Goal: Contribute content: Contribute content

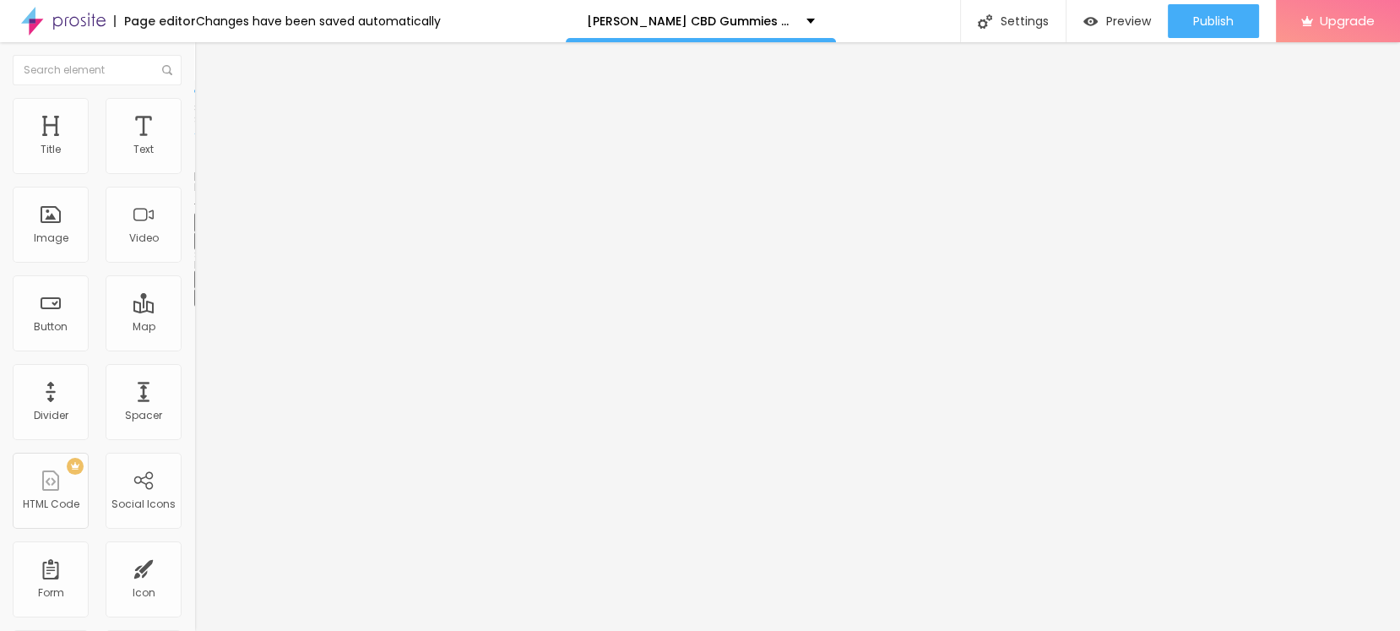
click at [203, 243] on icon "button" at bounding box center [206, 239] width 7 height 7
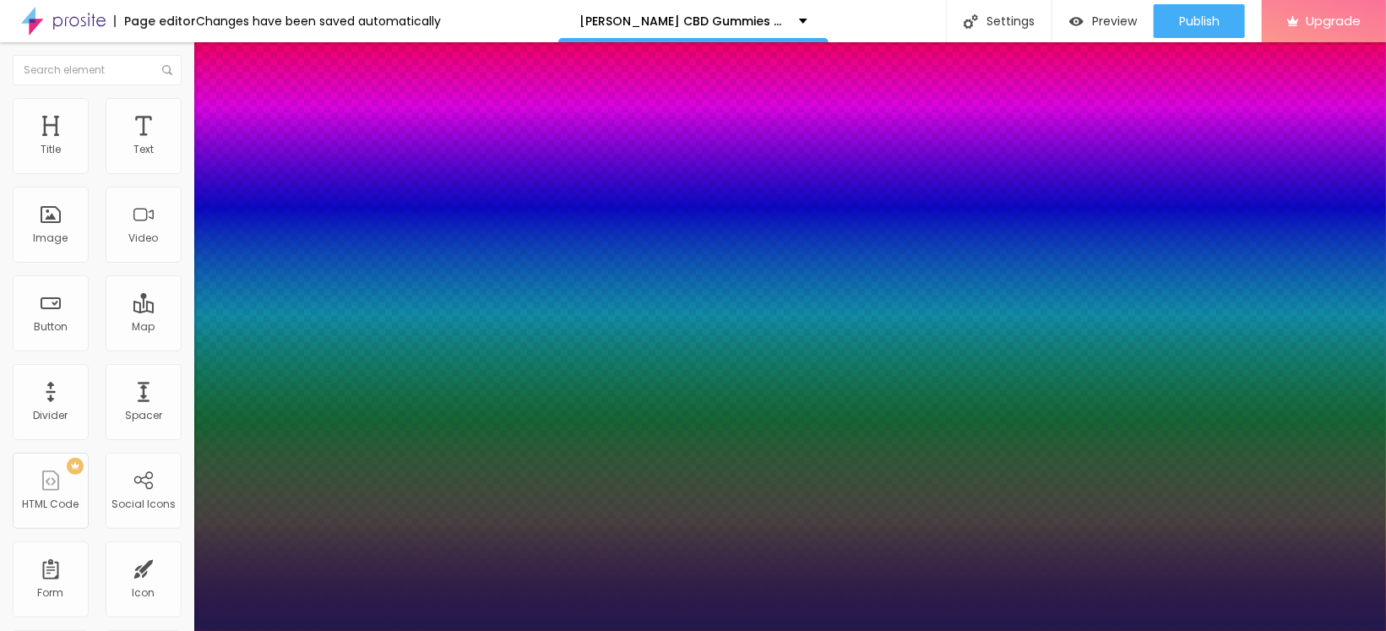
type input "1"
type input "29"
type input "1"
type input "29"
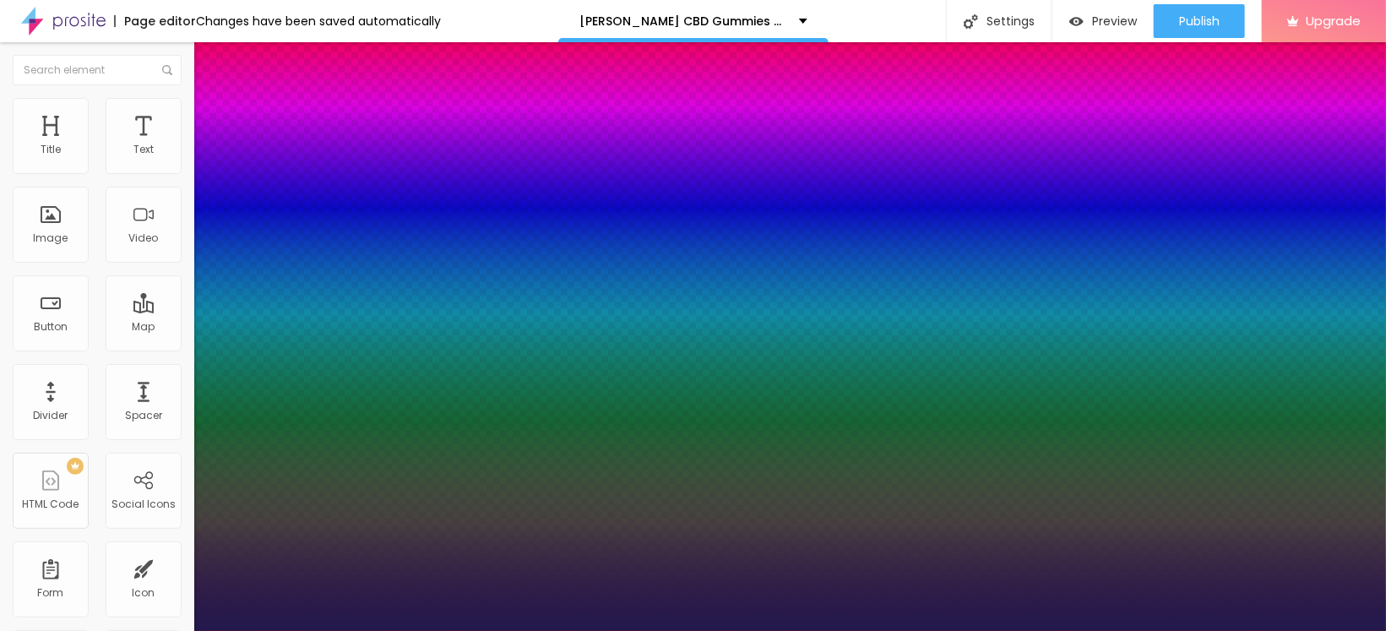
type input "1"
select select "PoppinsThin"
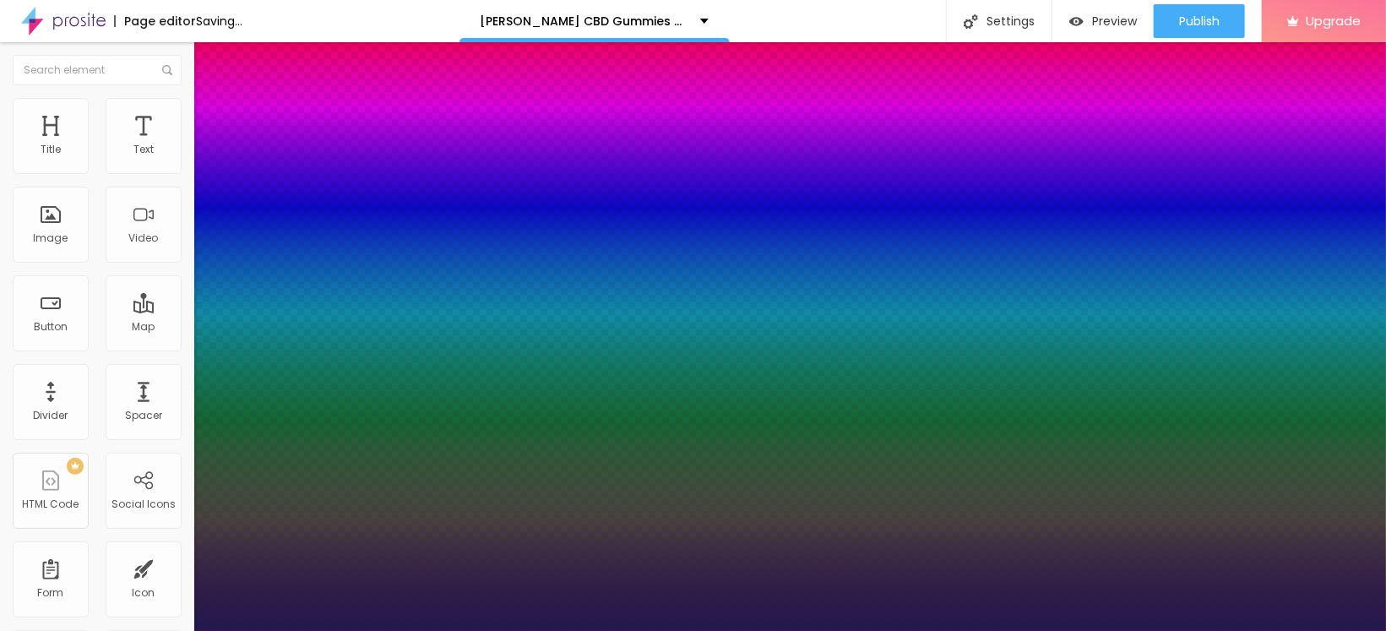
type input "1"
click at [627, 630] on div at bounding box center [693, 631] width 1386 height 0
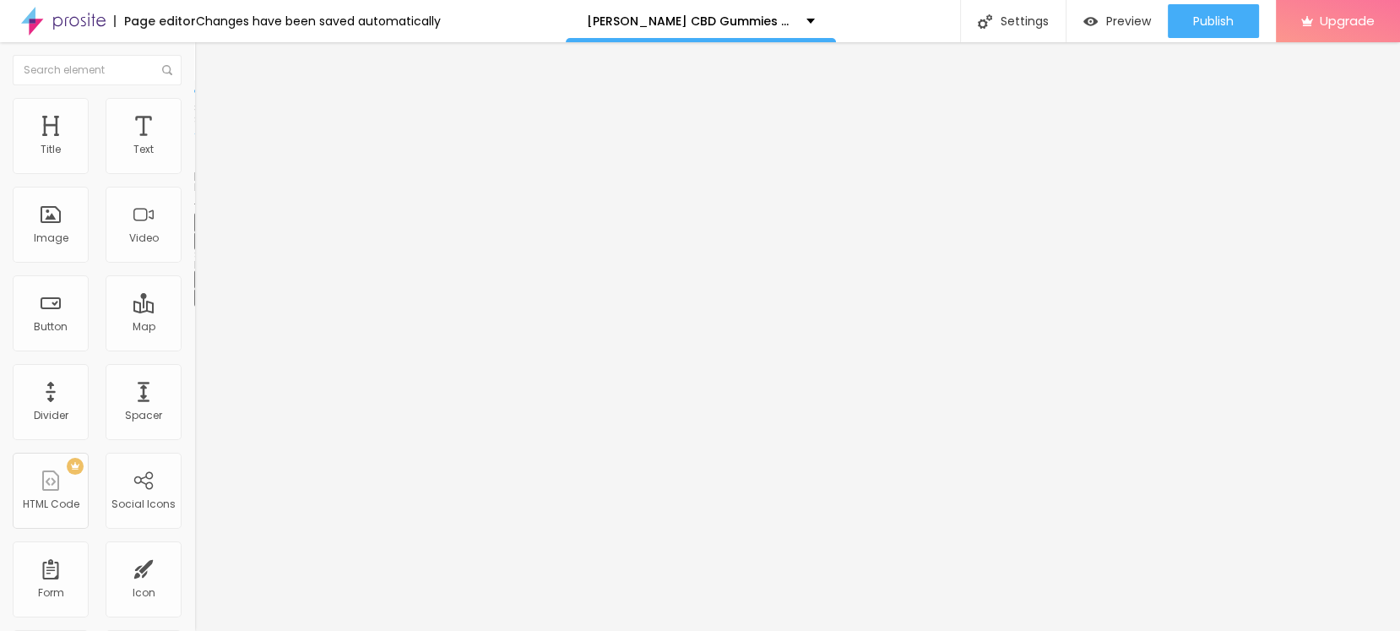
click at [194, 250] on button "button" at bounding box center [206, 241] width 24 height 18
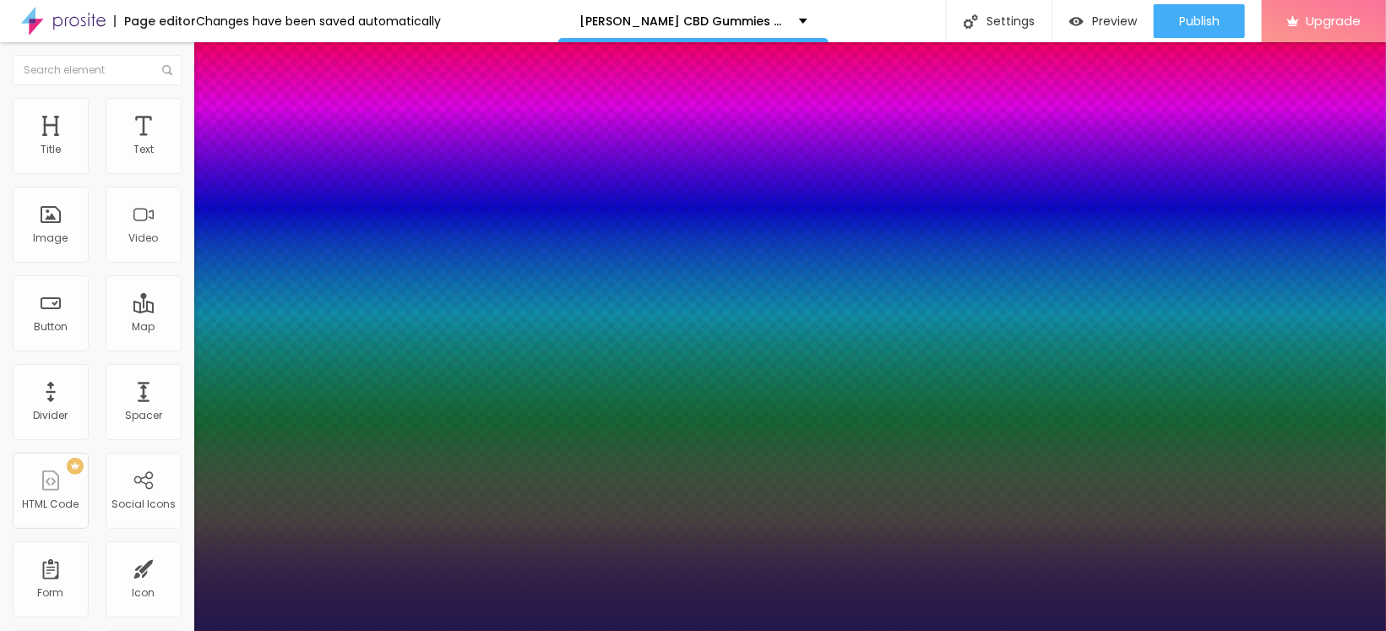
type input "1"
click at [681, 630] on div at bounding box center [693, 631] width 1386 height 0
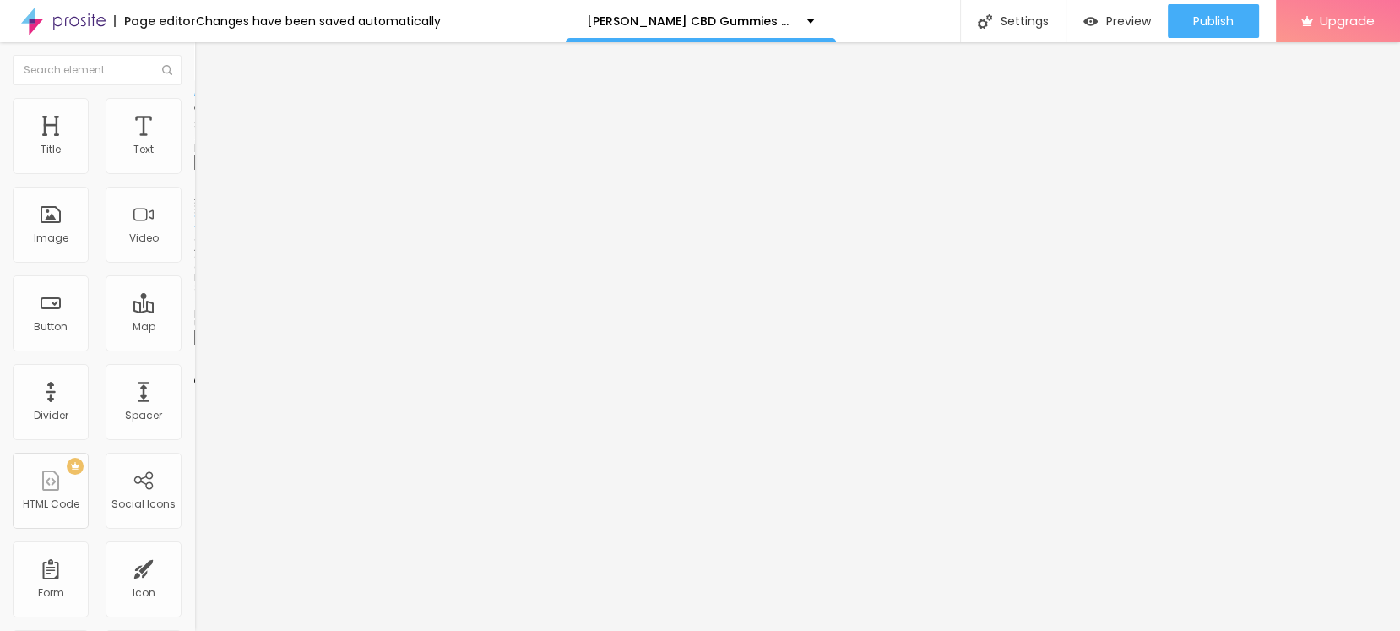
click at [194, 144] on div "Add image" at bounding box center [291, 138] width 194 height 12
click at [194, 145] on span "Add image" at bounding box center [228, 138] width 69 height 14
drag, startPoint x: 324, startPoint y: 182, endPoint x: 399, endPoint y: 206, distance: 78.2
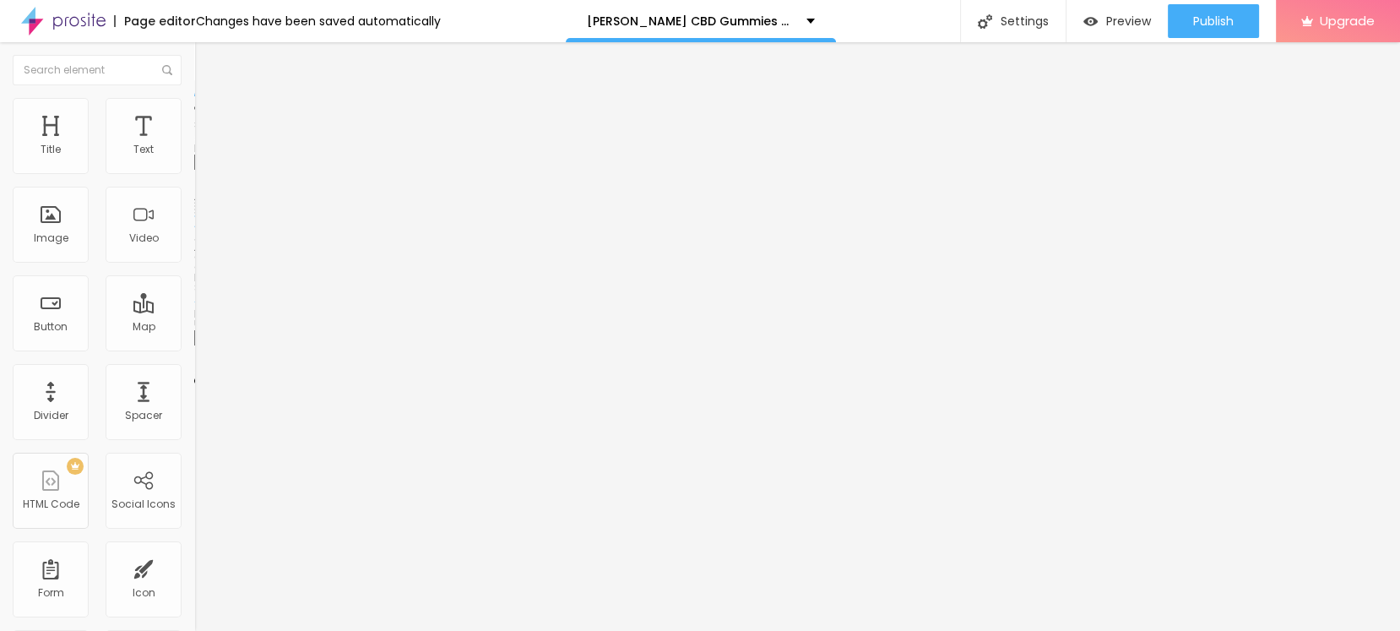
click at [194, 171] on input "text" at bounding box center [295, 162] width 203 height 17
paste input "[PERSON_NAME] CBD Gummies [GEOGRAPHIC_DATA]"
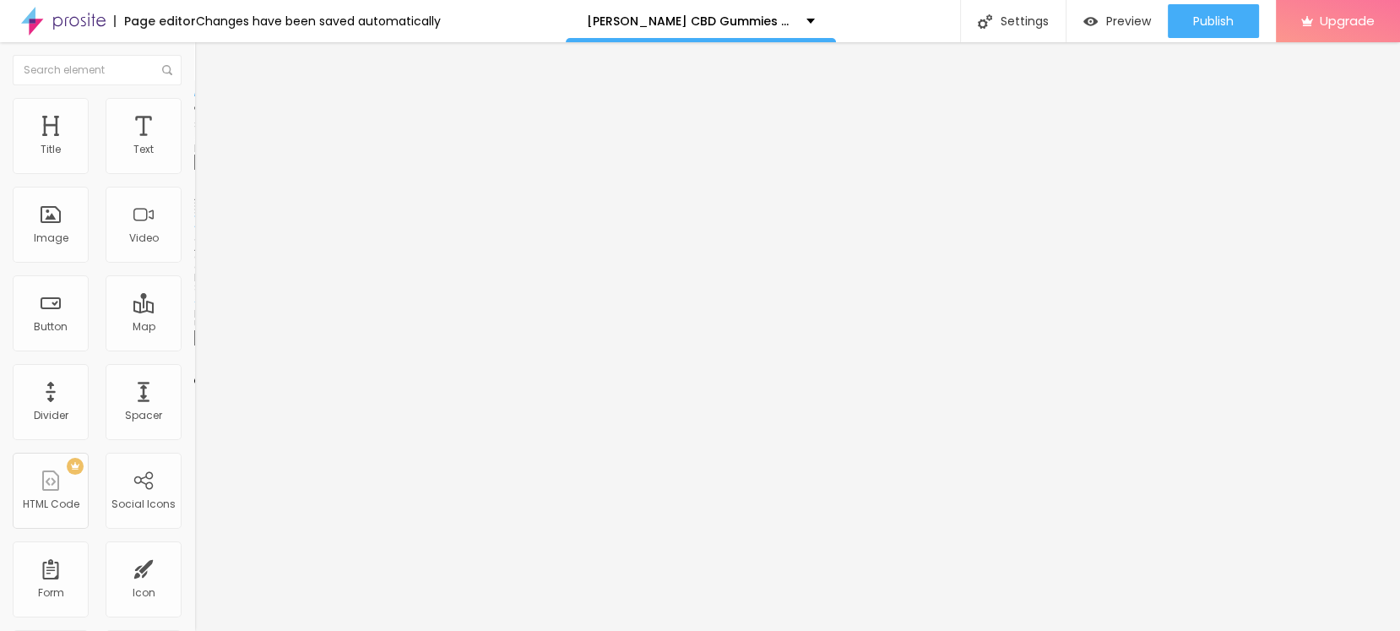
scroll to position [0, 45]
type input "[PERSON_NAME] CBD Gummies [GEOGRAPHIC_DATA]"
click at [194, 346] on input "https://" at bounding box center [295, 337] width 203 height 17
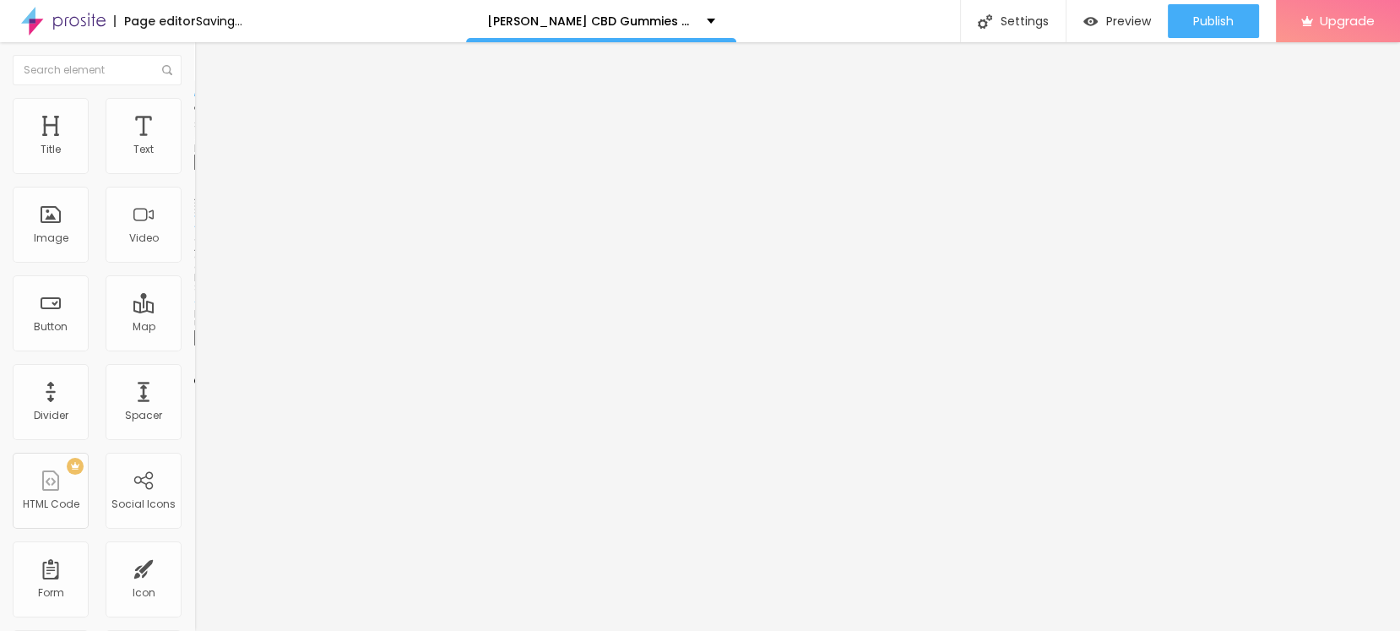
paste input "[DOMAIN_NAME][URL]"
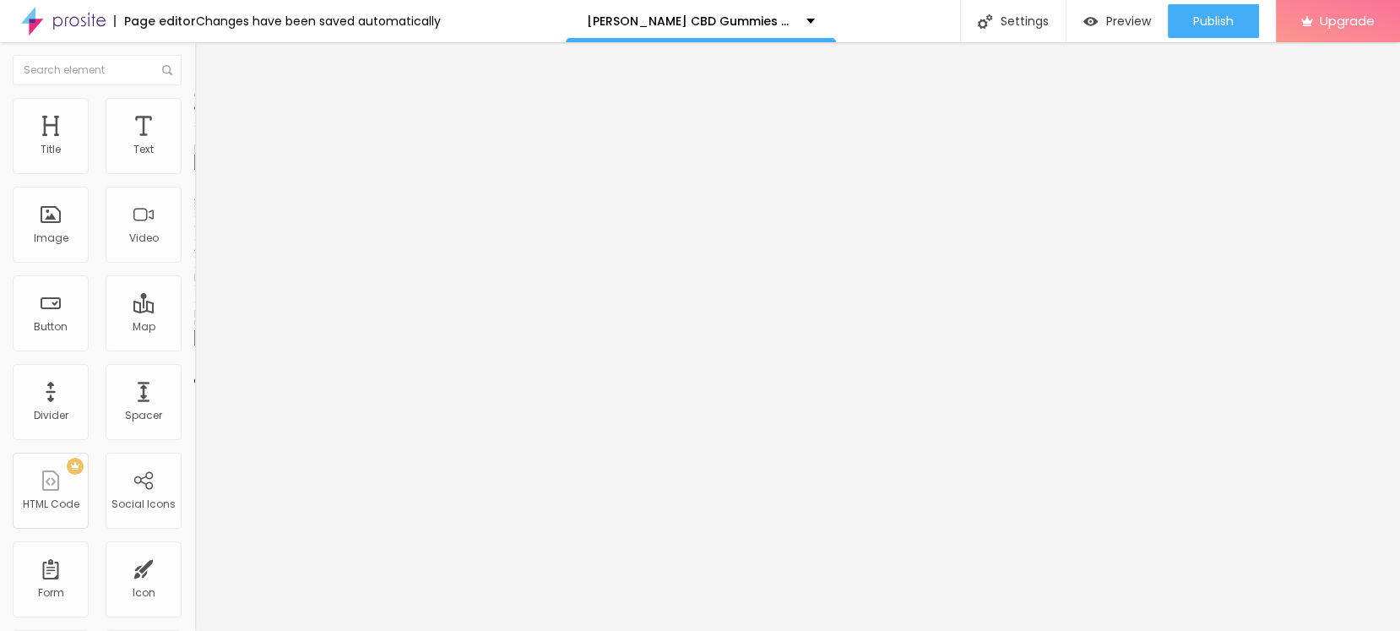
type input "[URL][DOMAIN_NAME]"
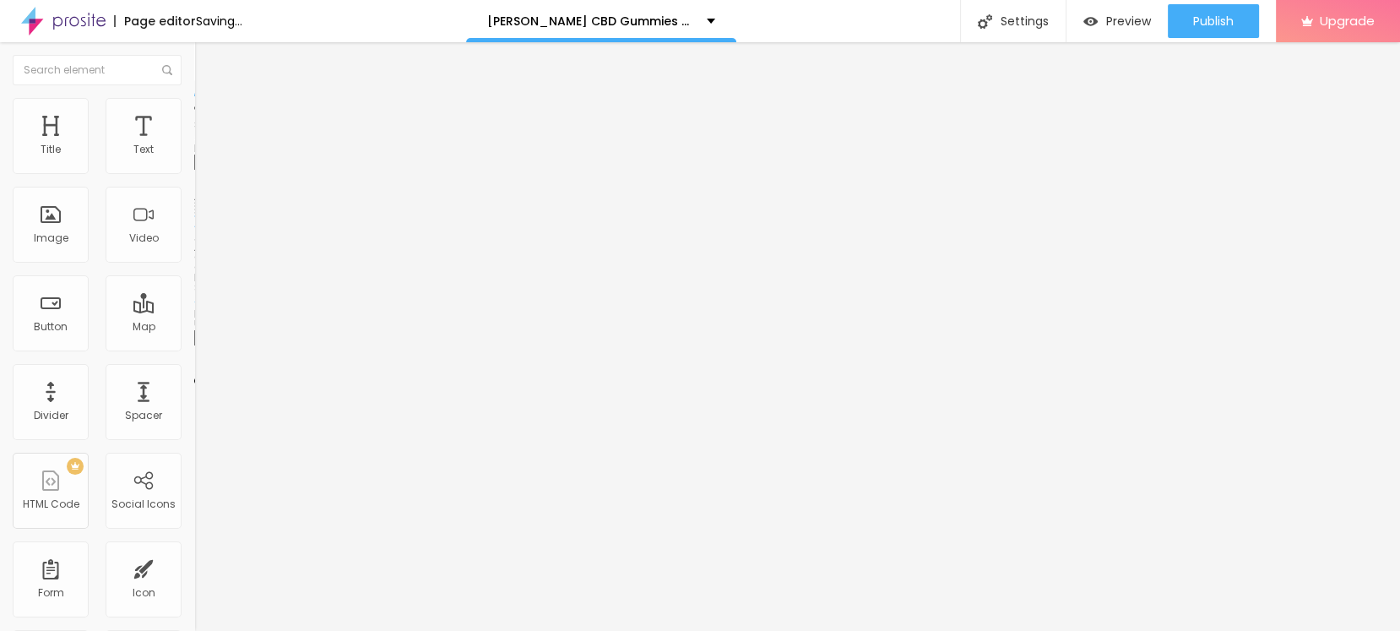
click at [194, 111] on li "Style" at bounding box center [291, 106] width 194 height 17
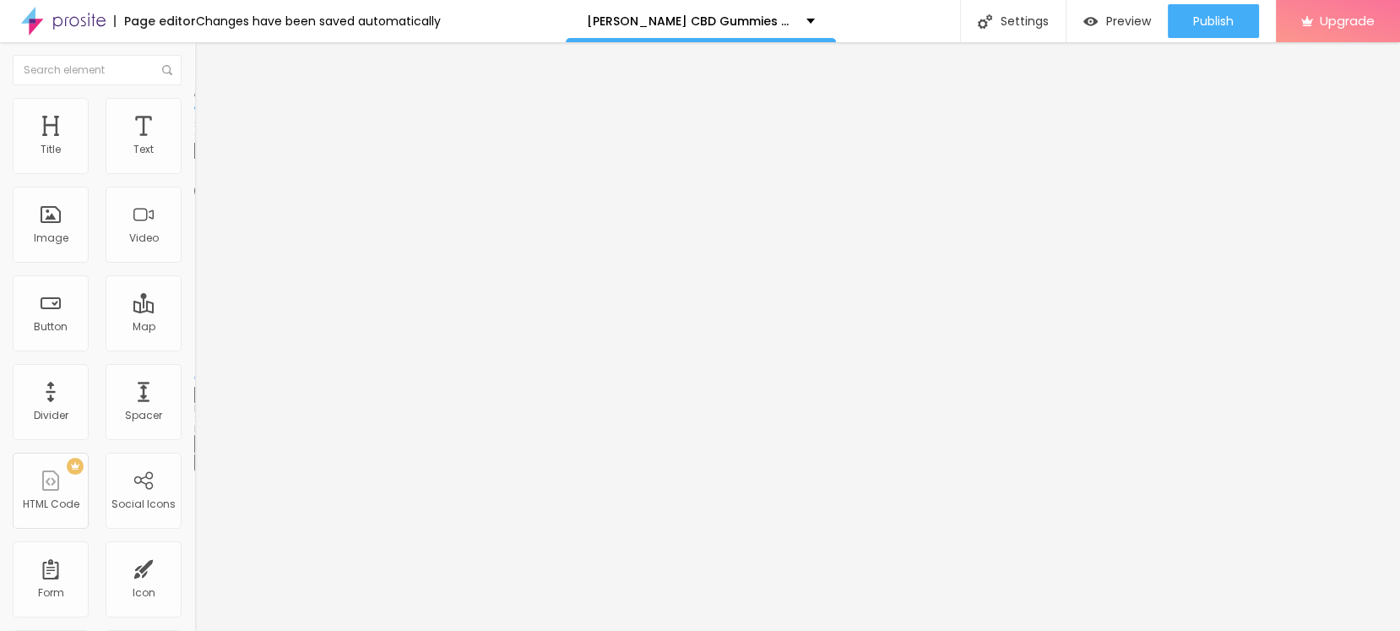
type input "75"
type input "70"
type input "65"
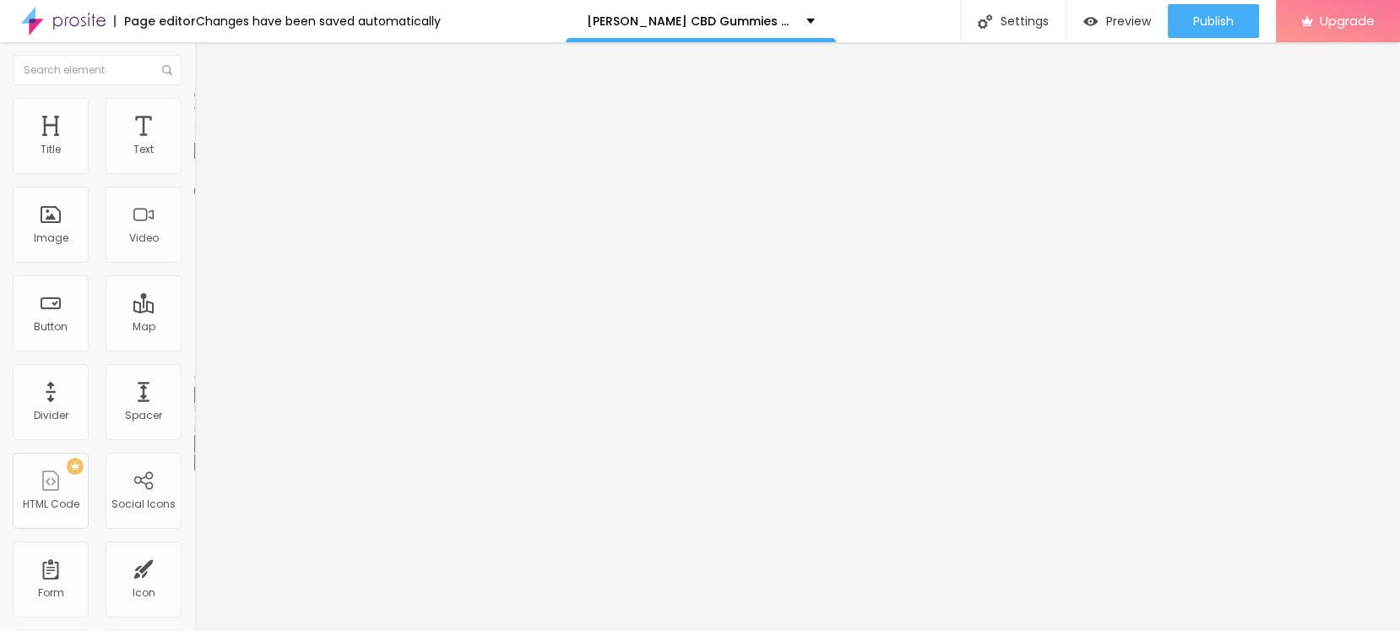
type input "65"
type input "60"
type input "55"
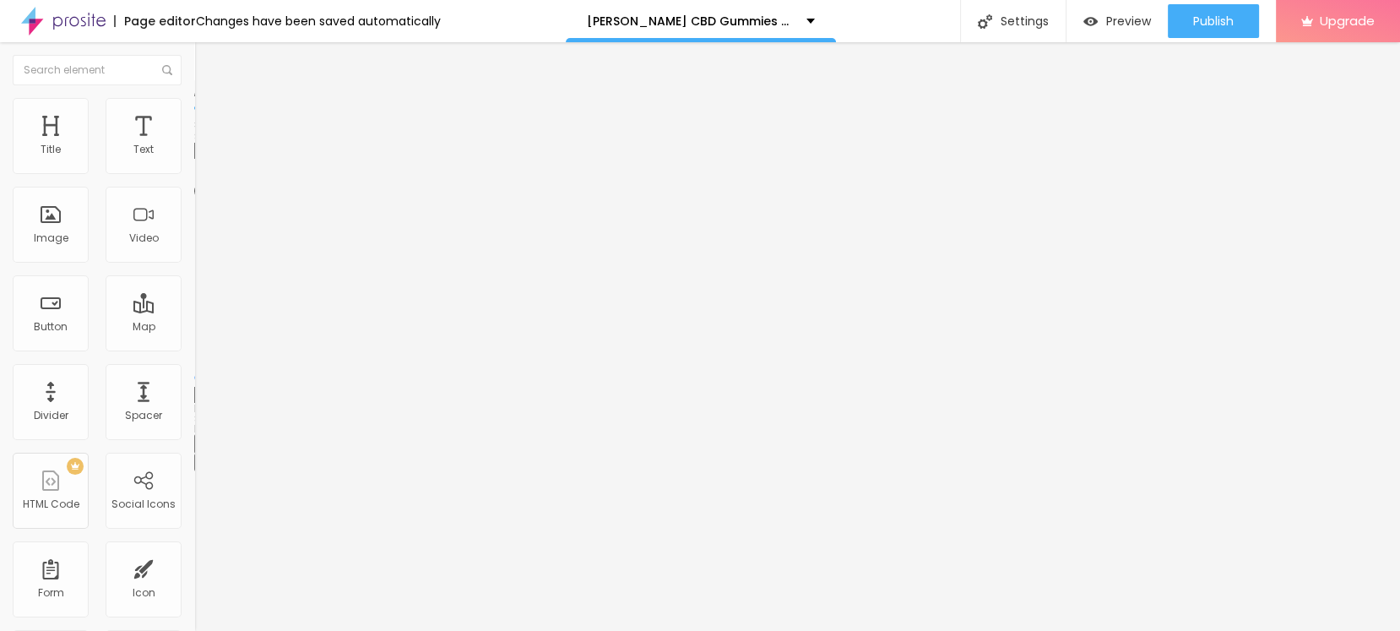
type input "50"
type input "45"
type input "40"
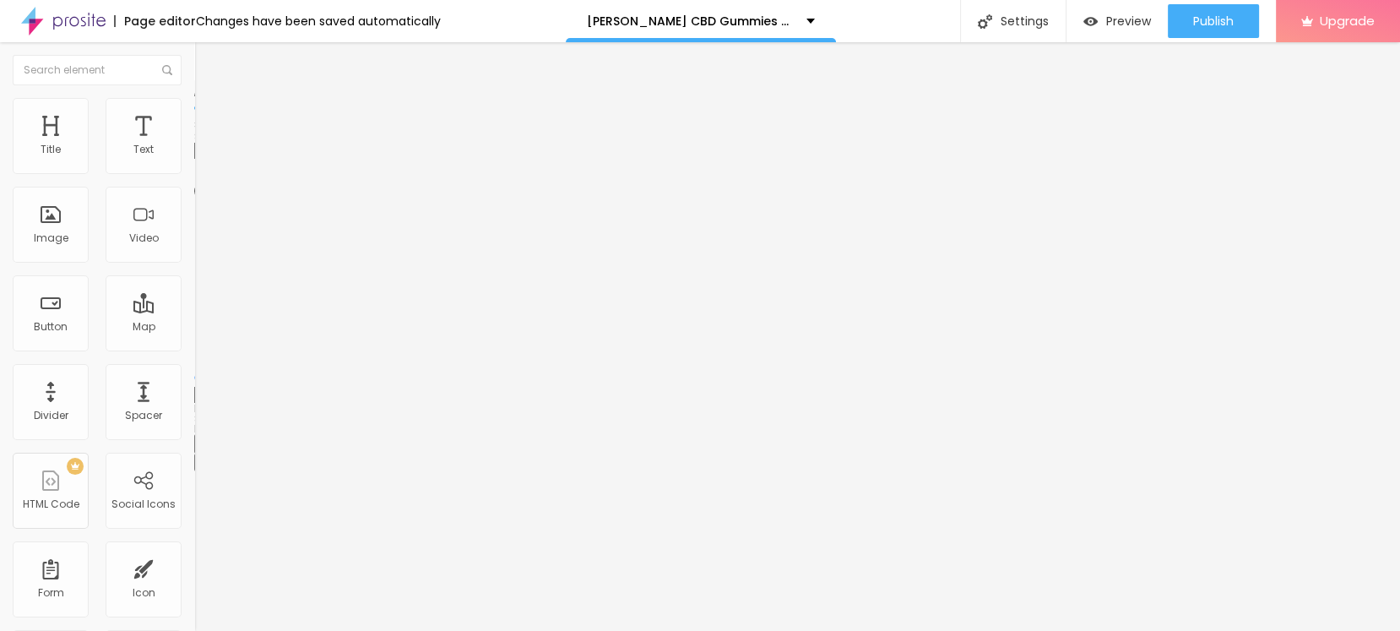
type input "40"
type input "35"
type input "40"
drag, startPoint x: 114, startPoint y: 186, endPoint x: 67, endPoint y: 187, distance: 47.3
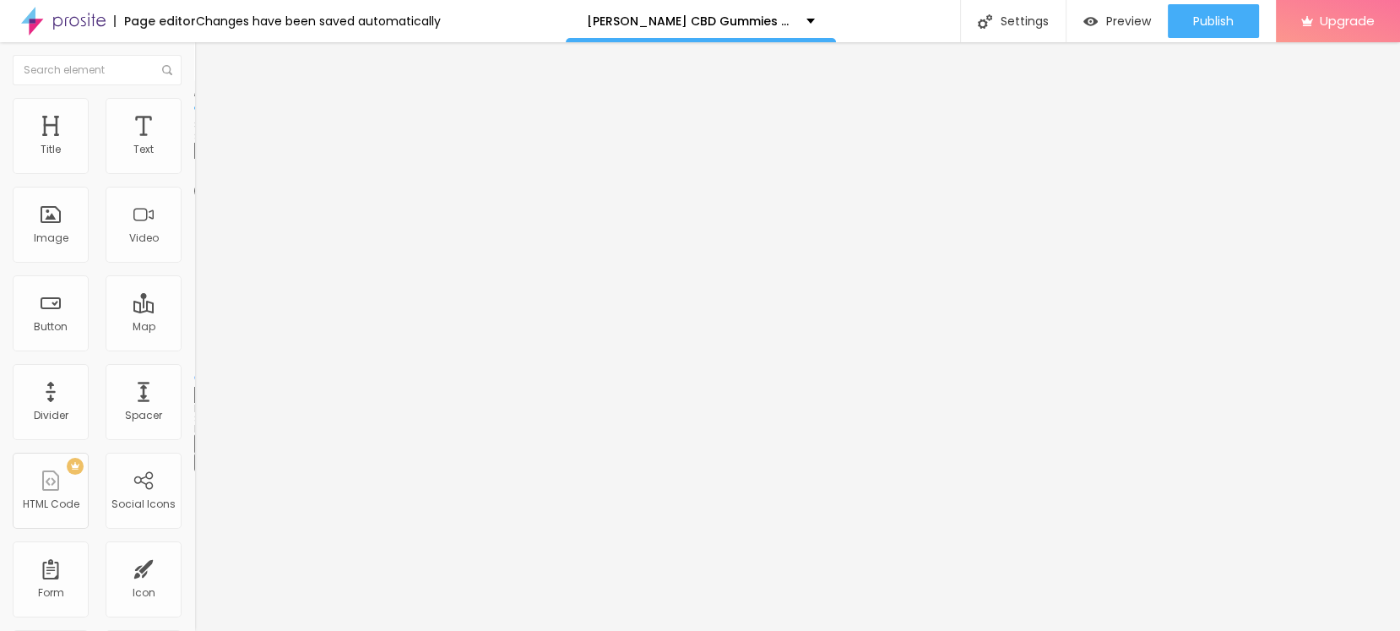
type input "40"
click at [194, 173] on input "range" at bounding box center [248, 167] width 109 height 14
drag, startPoint x: 31, startPoint y: 62, endPoint x: 154, endPoint y: 139, distance: 145.0
click at [207, 62] on div "Edit Image" at bounding box center [251, 62] width 89 height 14
click at [207, 66] on img "button" at bounding box center [214, 62] width 14 height 14
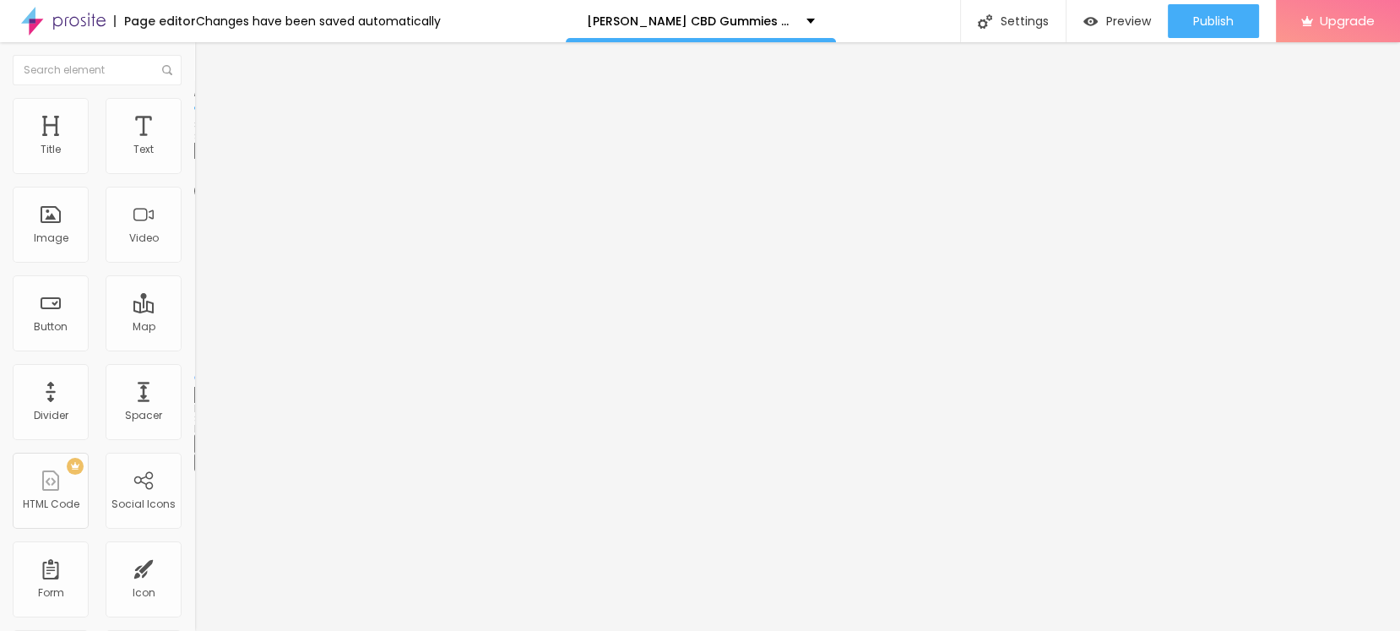
click at [207, 56] on div "Edit Image" at bounding box center [251, 62] width 89 height 14
click at [194, 162] on button "button" at bounding box center [206, 153] width 24 height 18
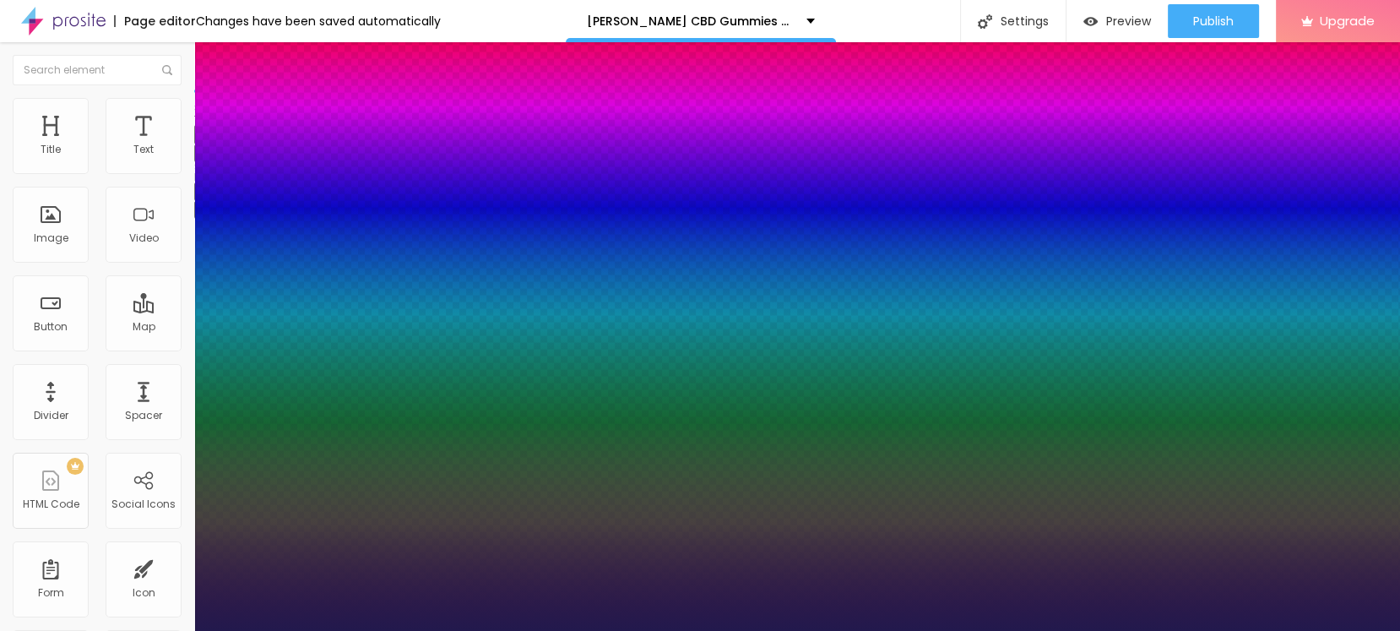
type input "1"
select select "Pompiere"
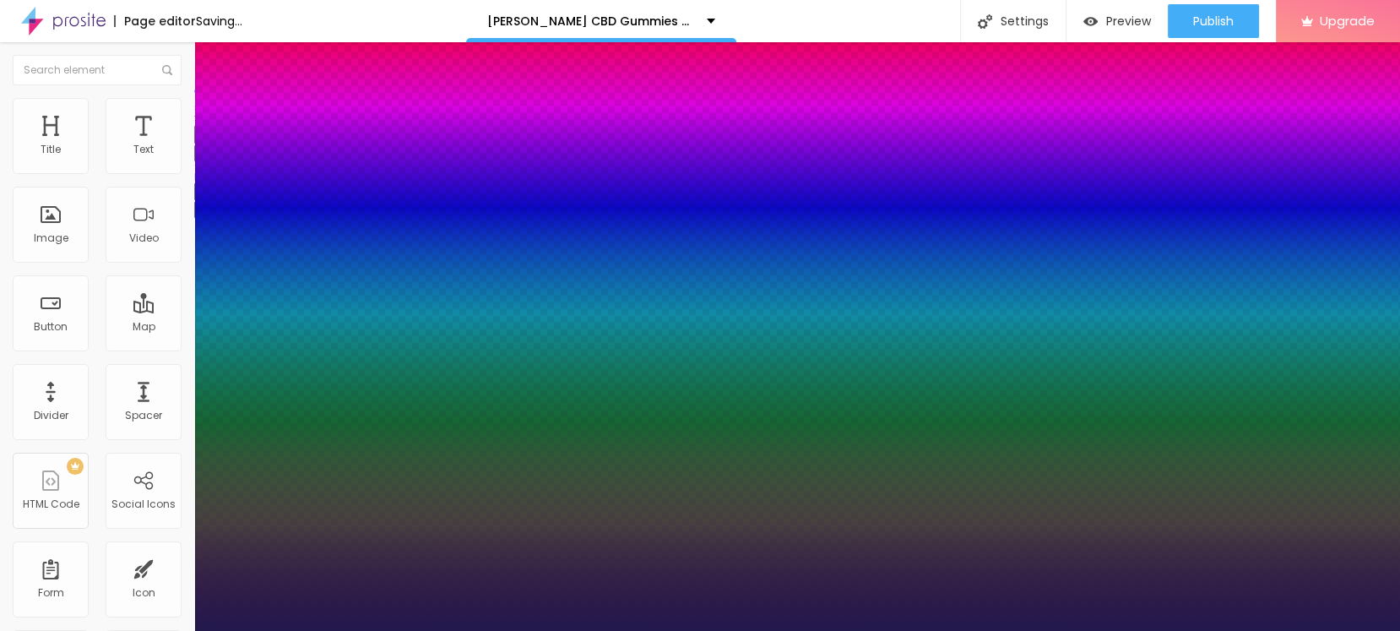
type input "1"
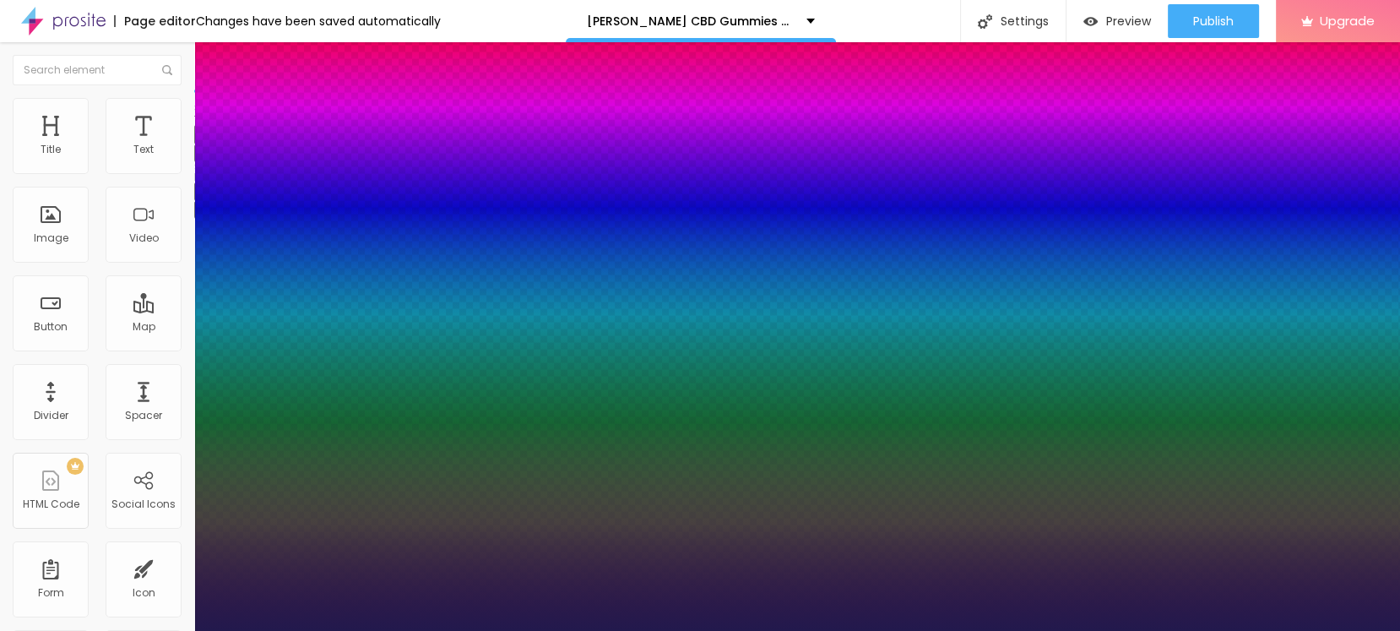
click at [509, 630] on div at bounding box center [700, 631] width 1400 height 0
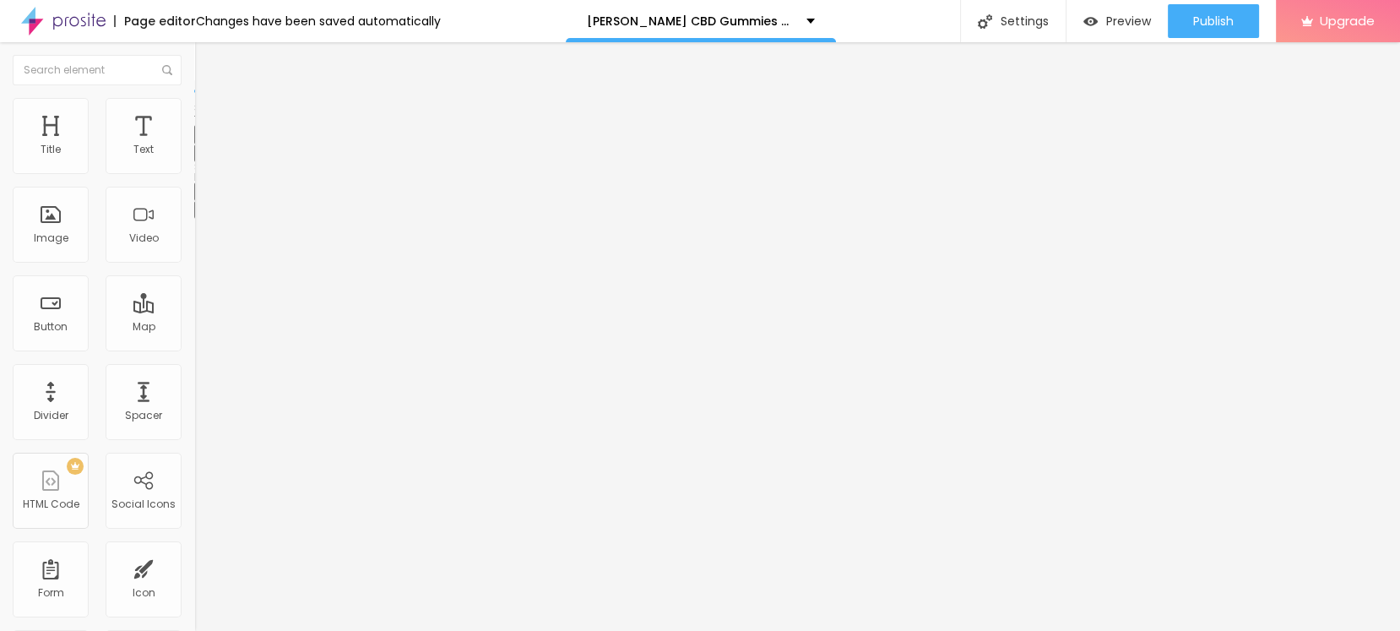
click at [201, 157] on icon "button" at bounding box center [206, 152] width 10 height 10
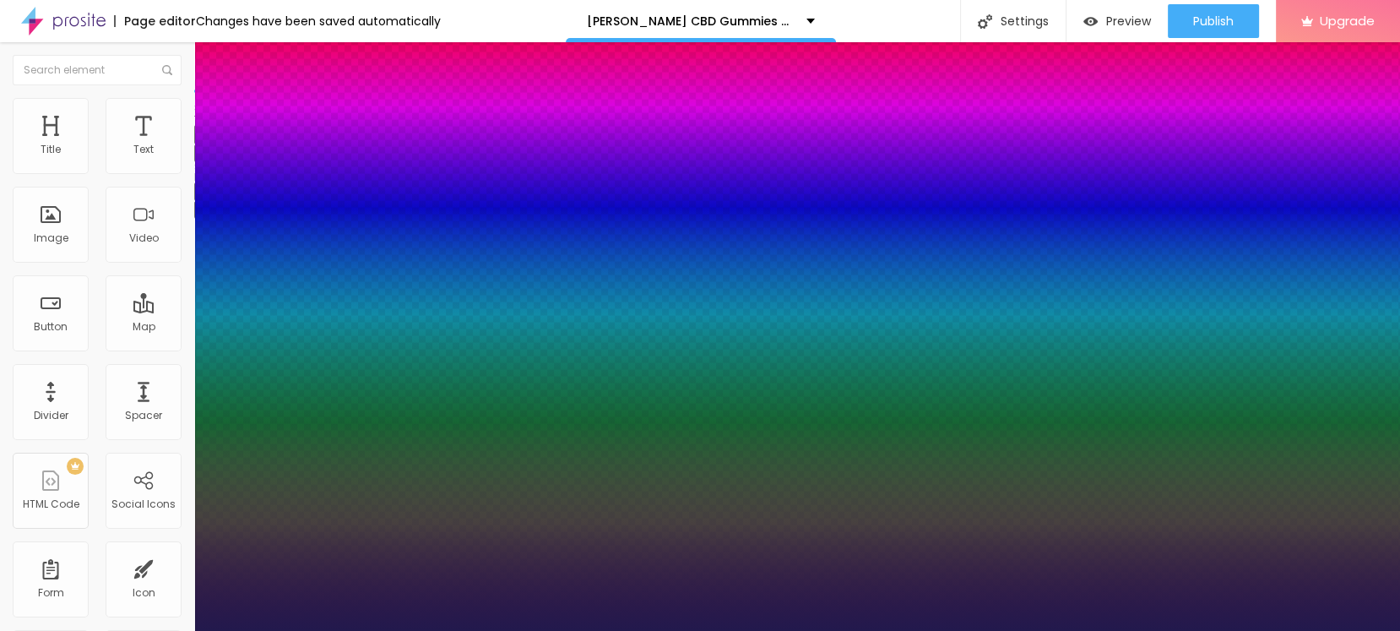
type input "1"
click at [594, 630] on div at bounding box center [700, 631] width 1400 height 0
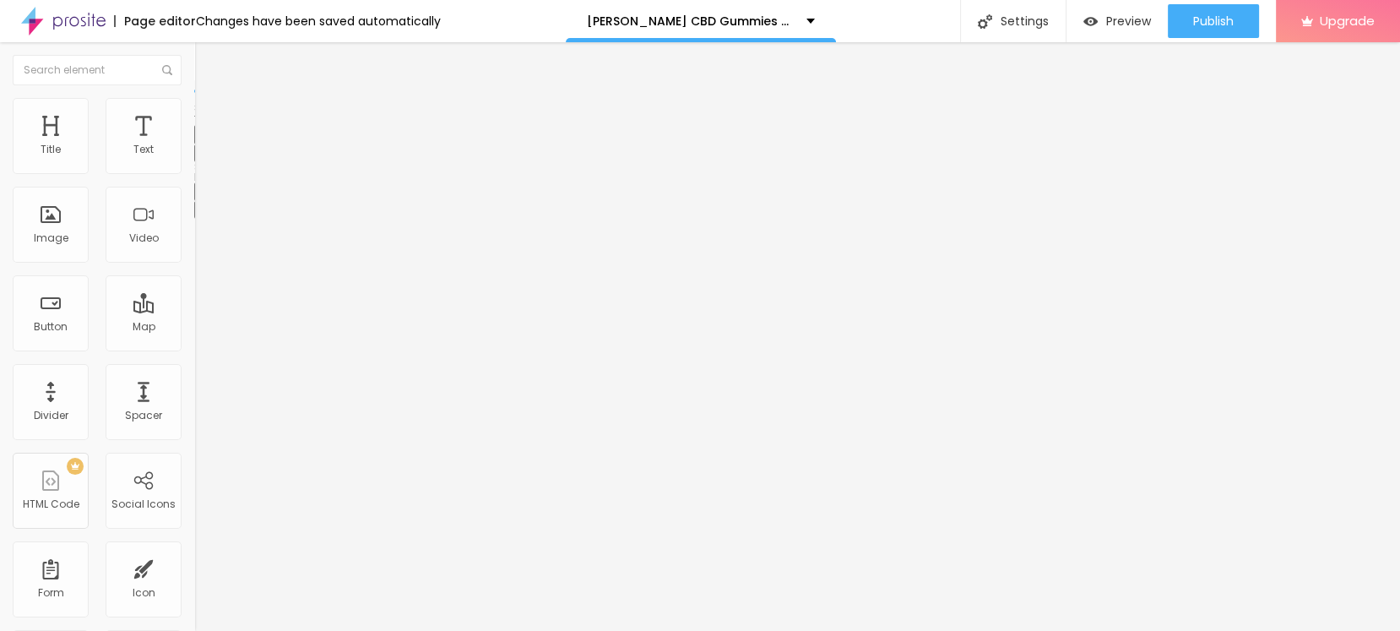
click at [203, 155] on icon "button" at bounding box center [206, 152] width 7 height 7
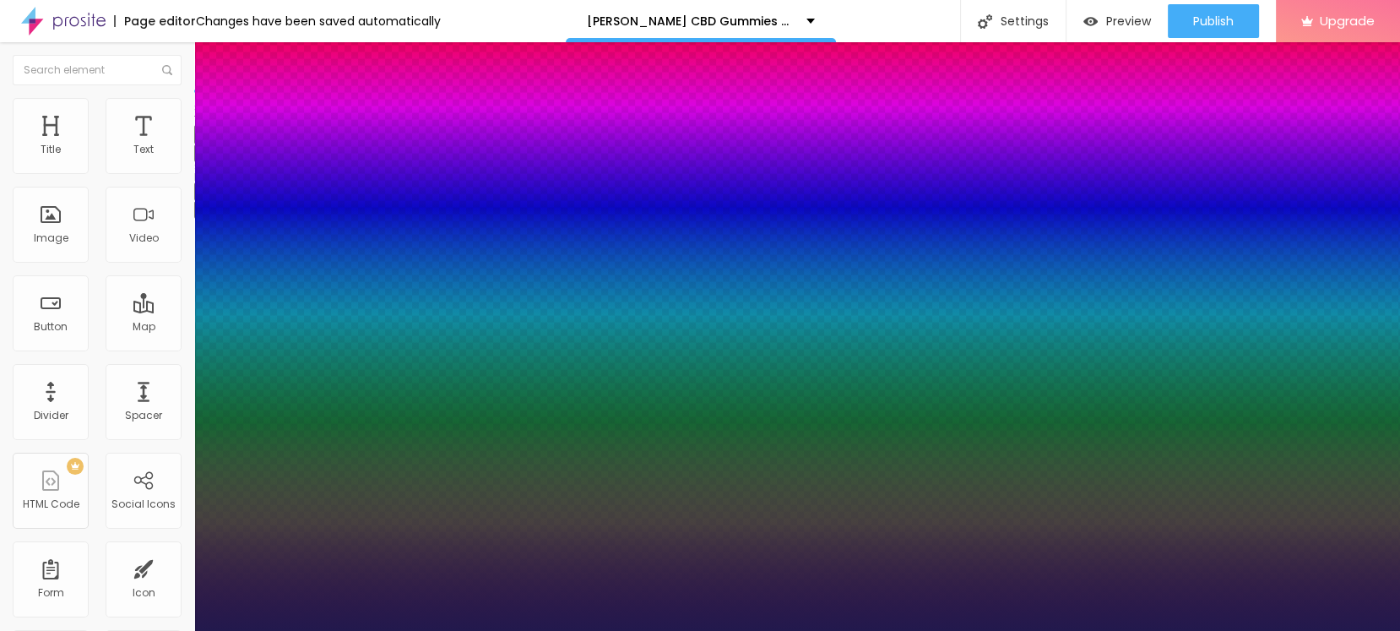
type input "1"
click at [218, 630] on div at bounding box center [700, 631] width 1400 height 0
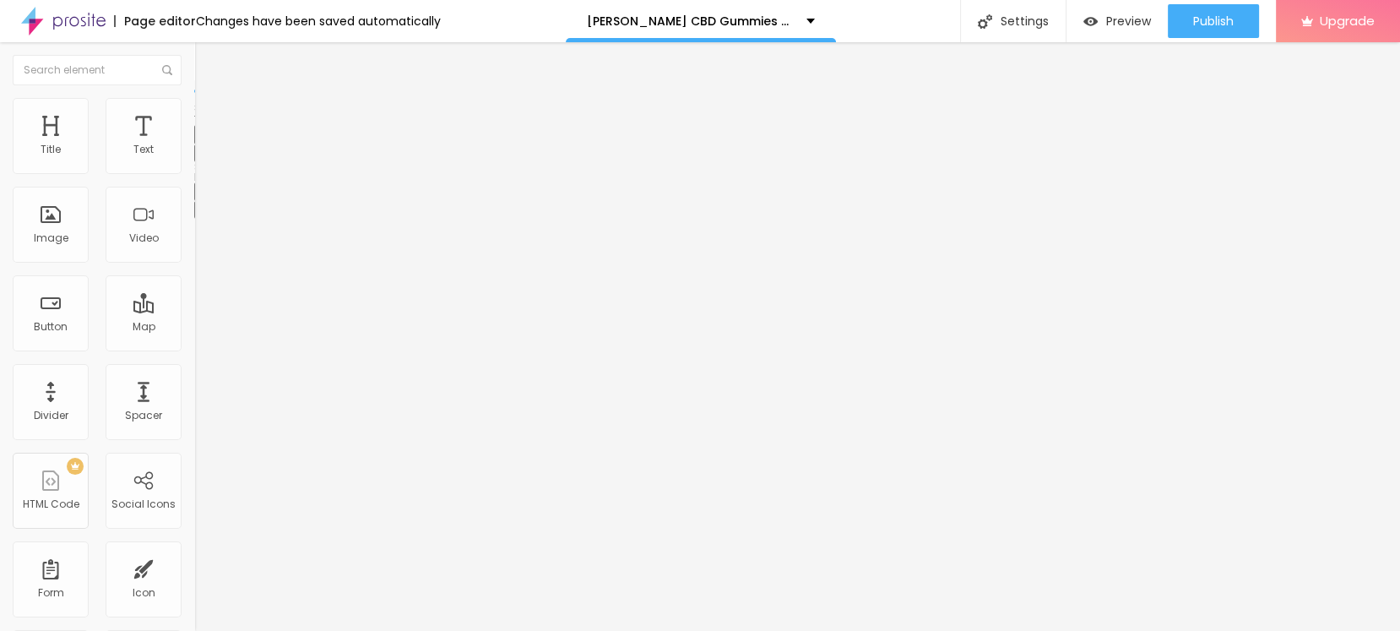
click at [194, 162] on button "button" at bounding box center [206, 153] width 24 height 18
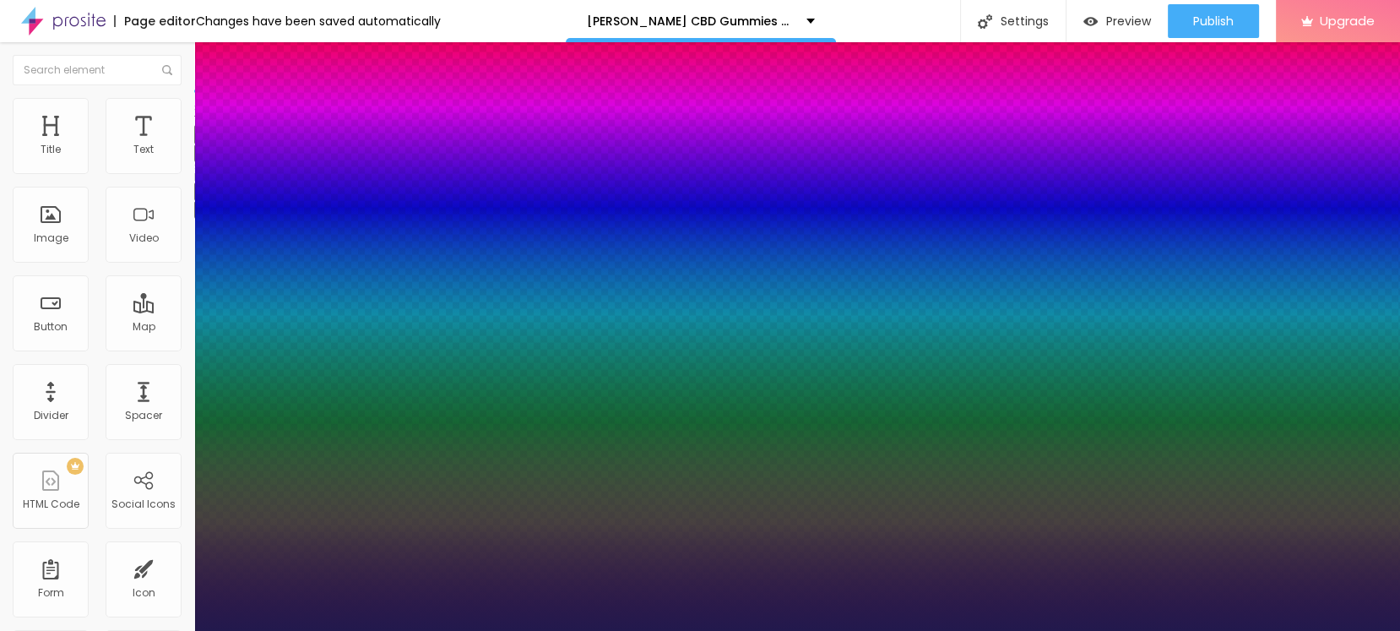
type input "1"
select select "PoiretOne"
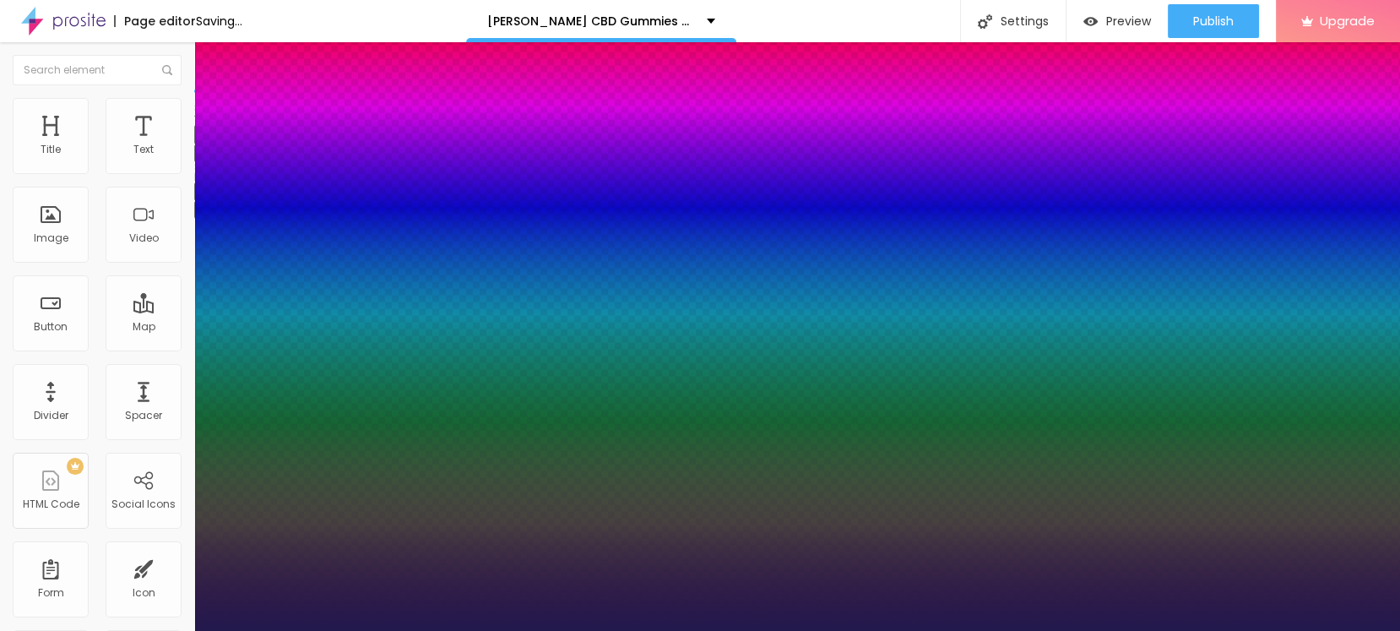
type input "1"
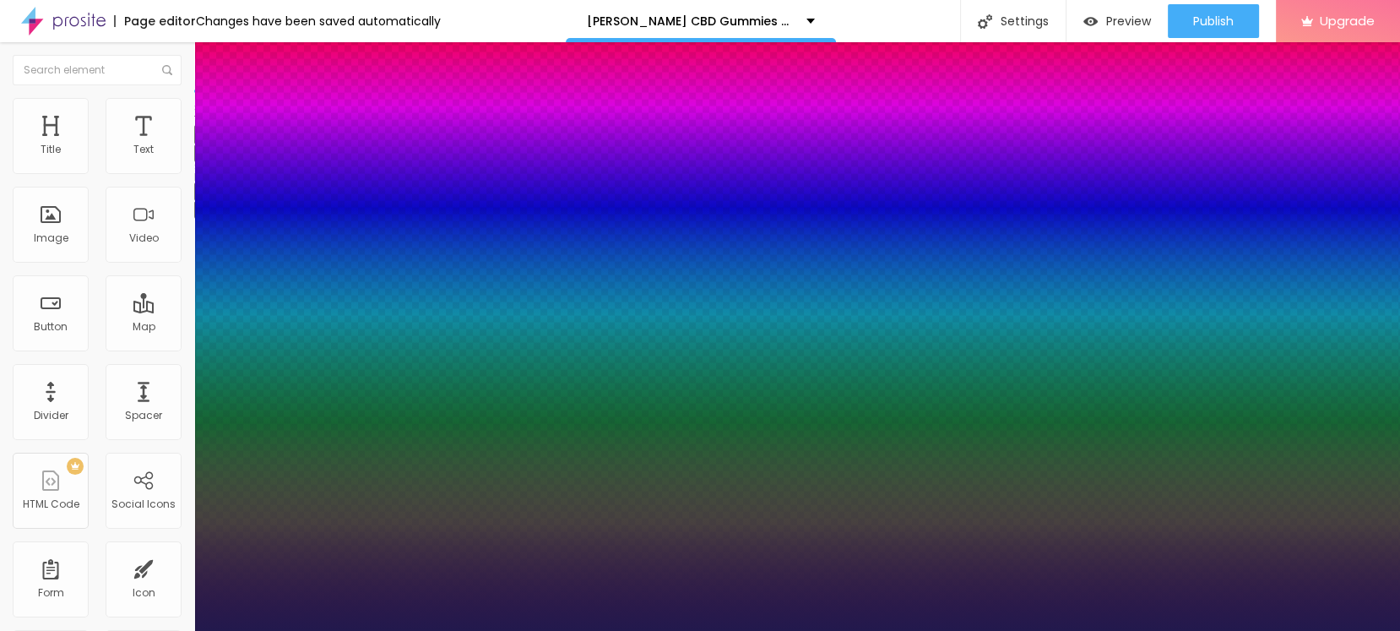
click at [609, 630] on div at bounding box center [700, 631] width 1400 height 0
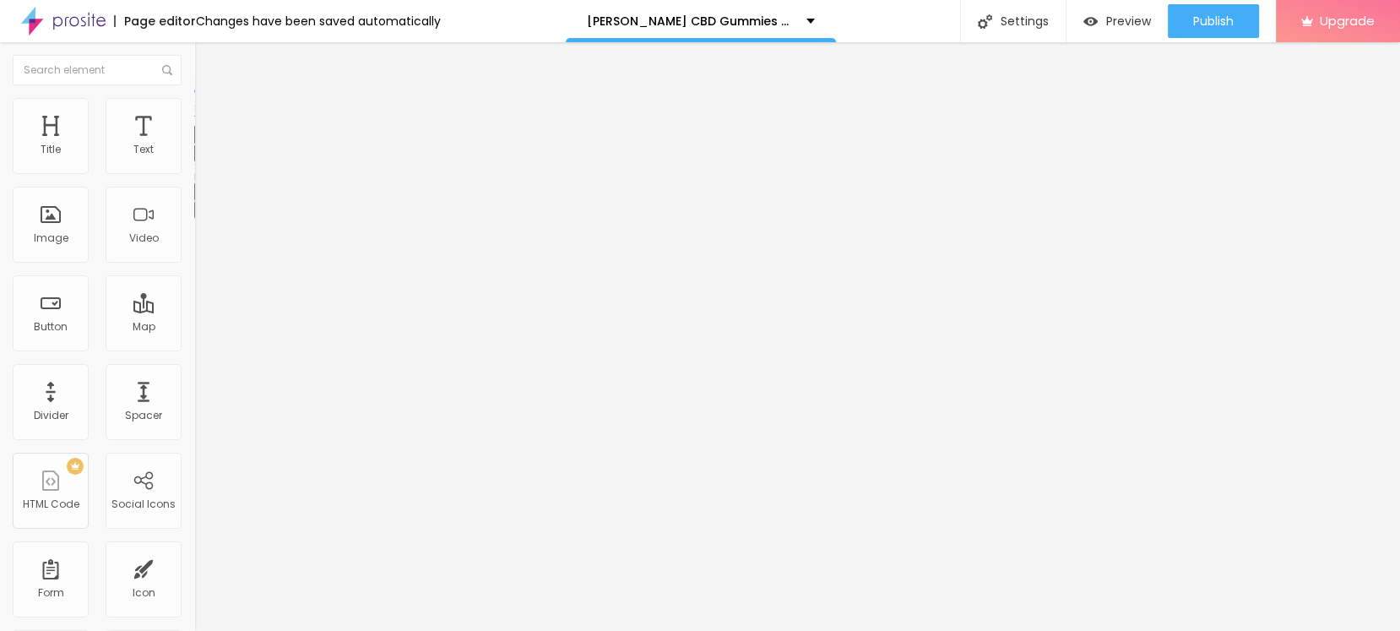
click at [194, 162] on button "button" at bounding box center [206, 153] width 24 height 18
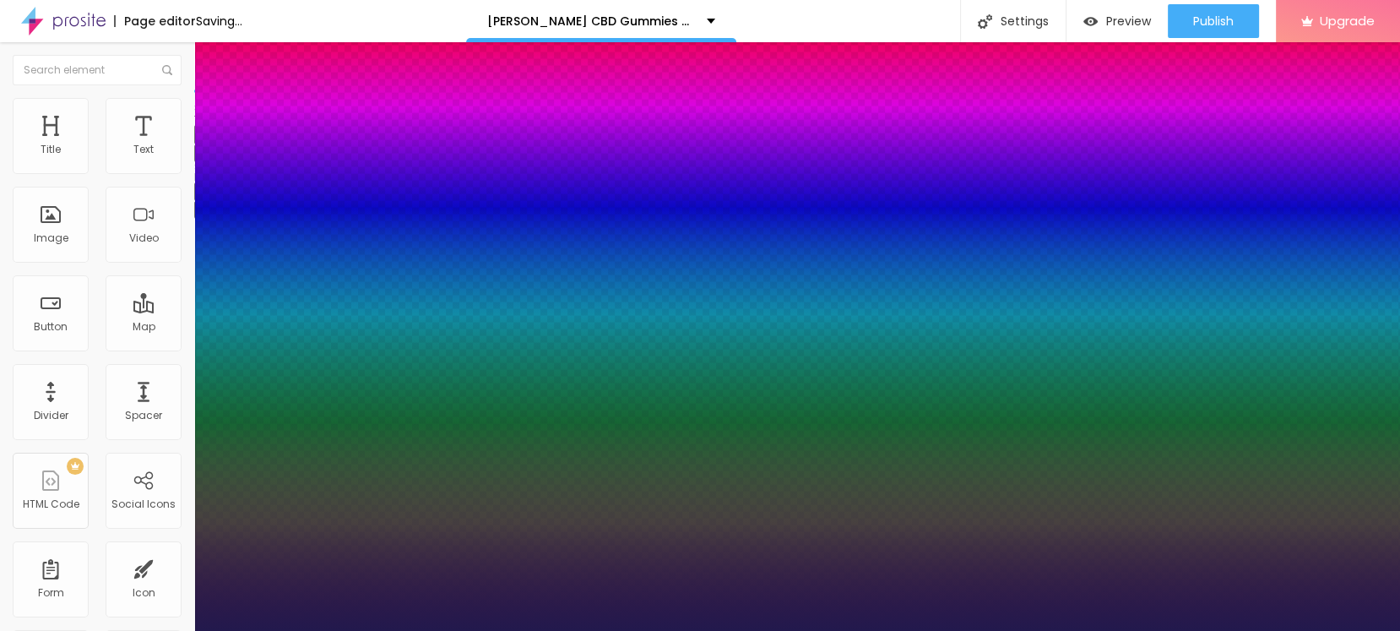
type input "1"
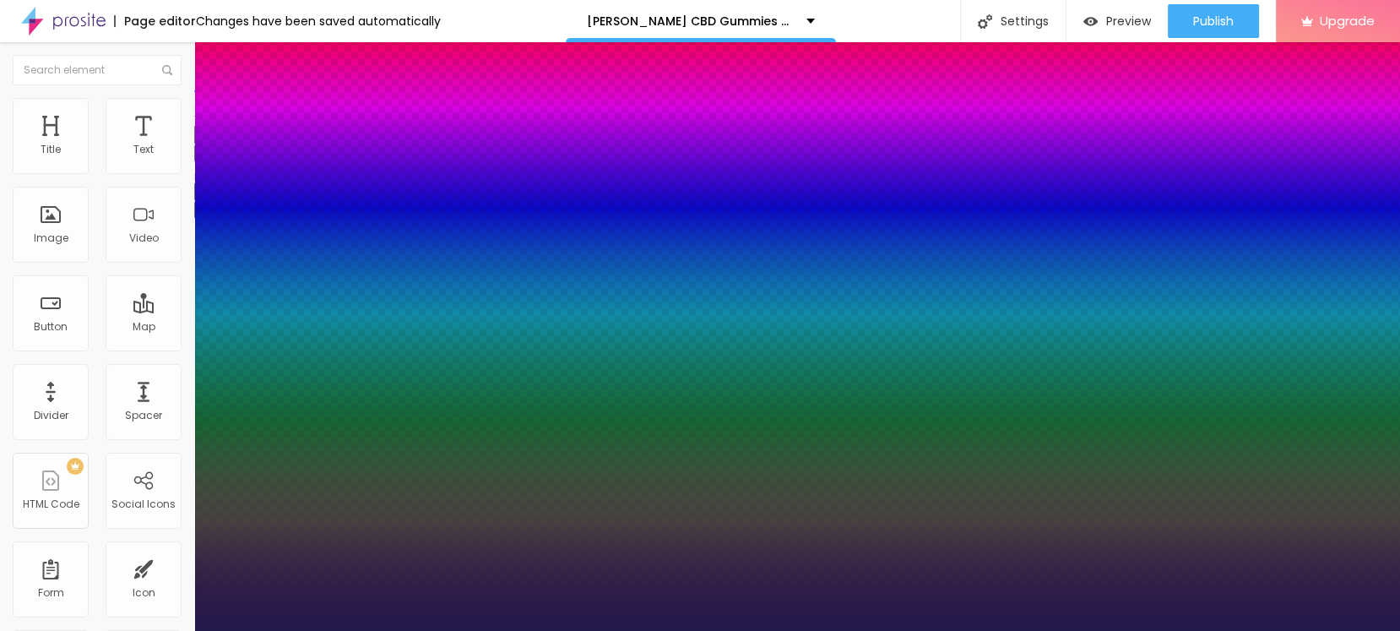
select select "AbrilFatface-Regular"
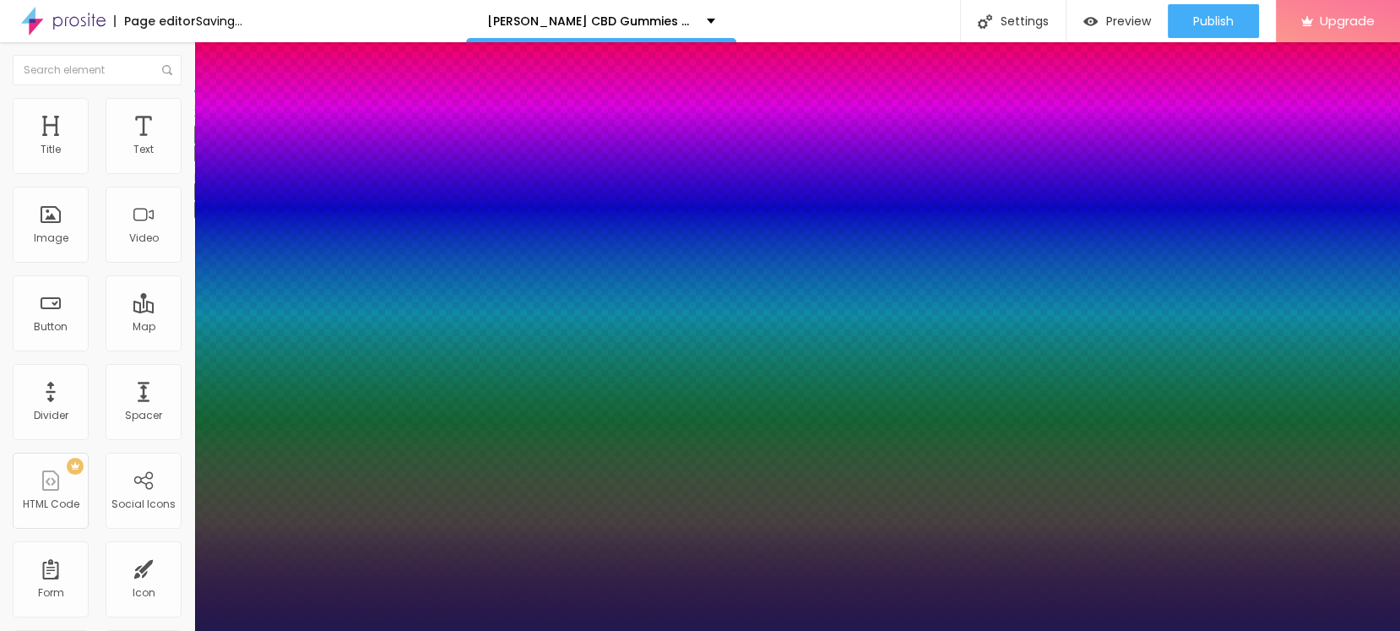
type input "1"
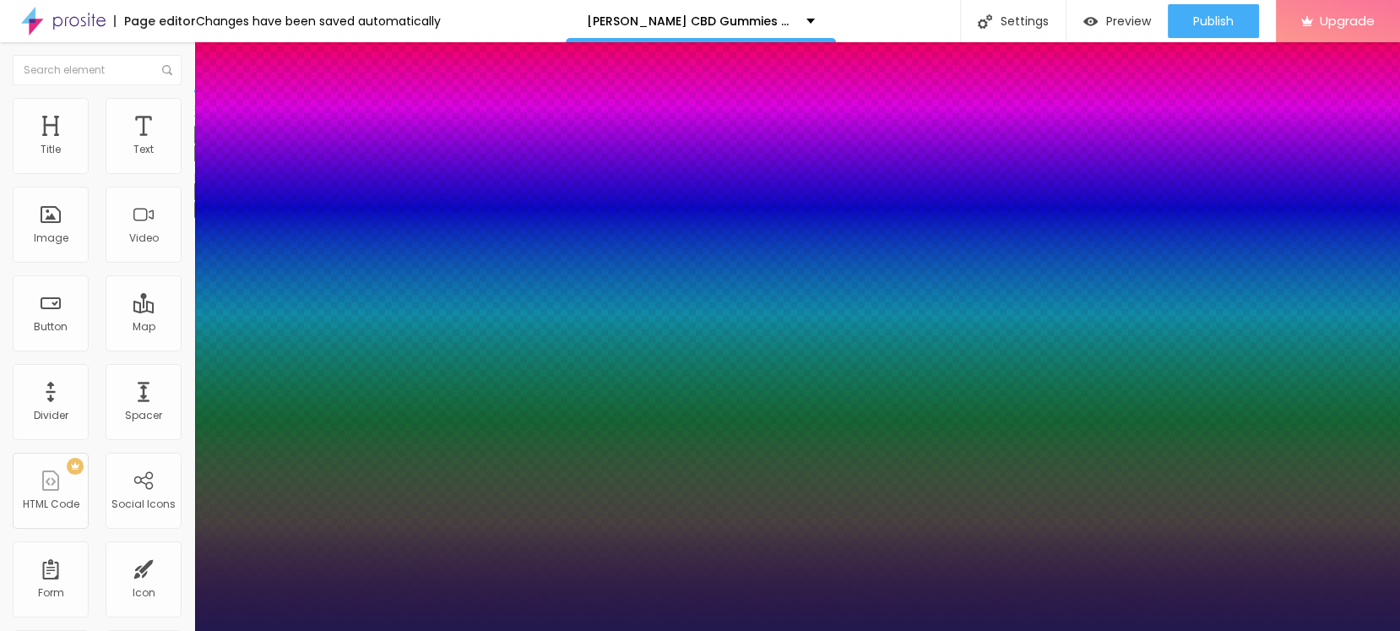
click at [808, 630] on div at bounding box center [700, 631] width 1400 height 0
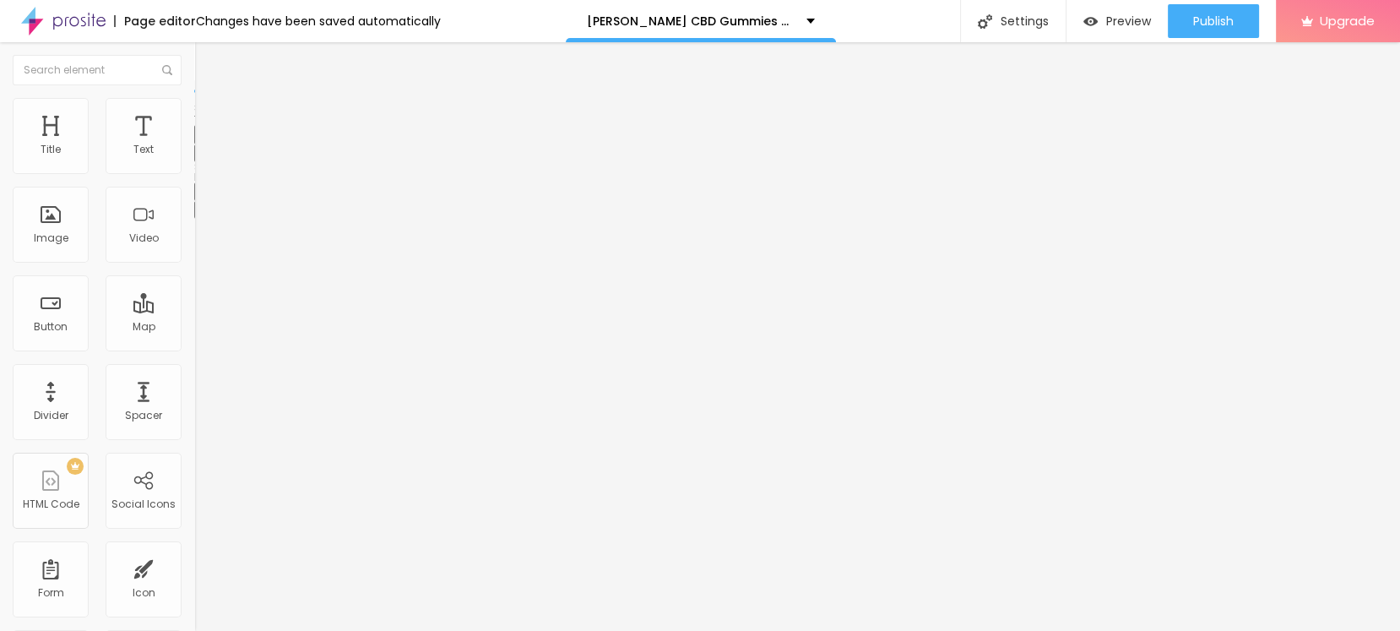
click at [201, 157] on icon "button" at bounding box center [206, 152] width 10 height 10
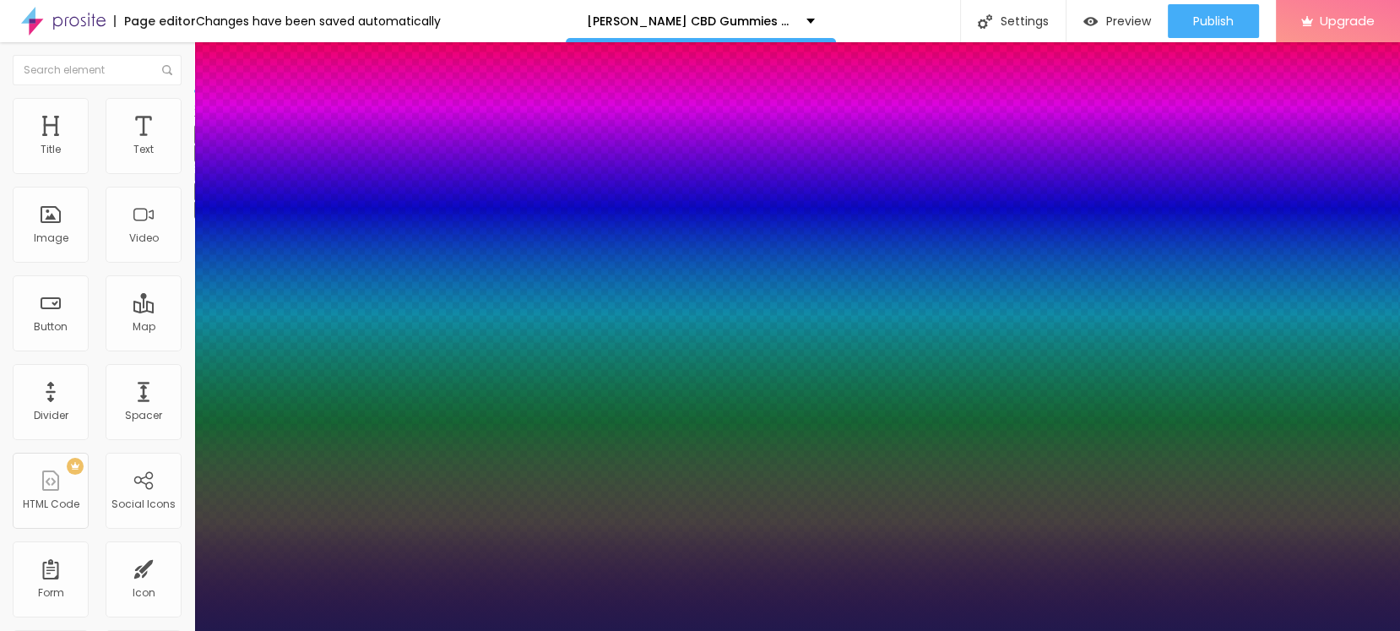
type input "1"
select select "Actor-Regular"
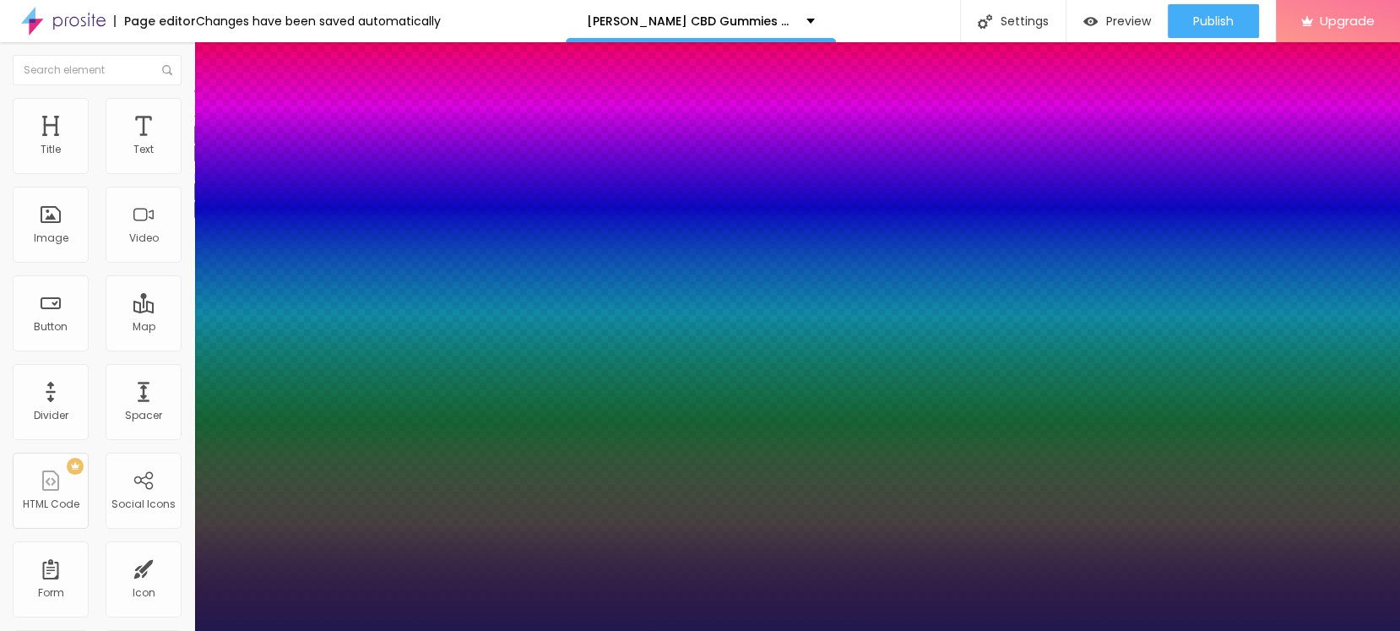
type input "1"
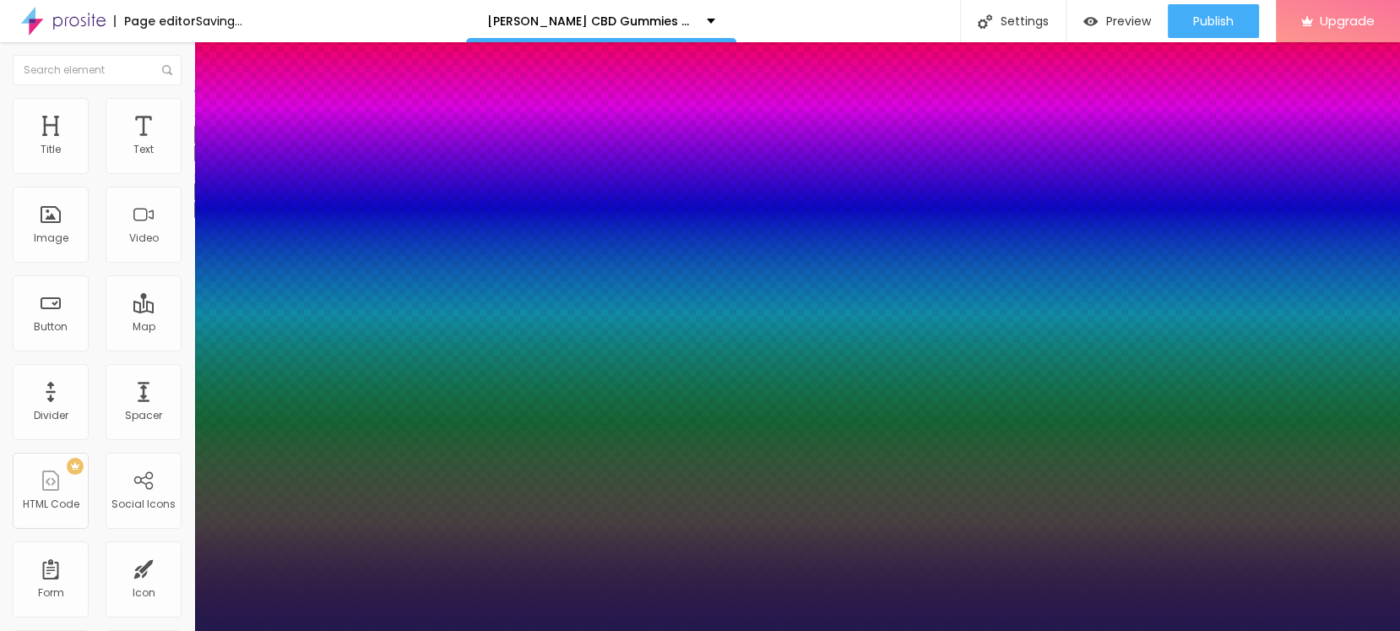
select select "Alegreya"
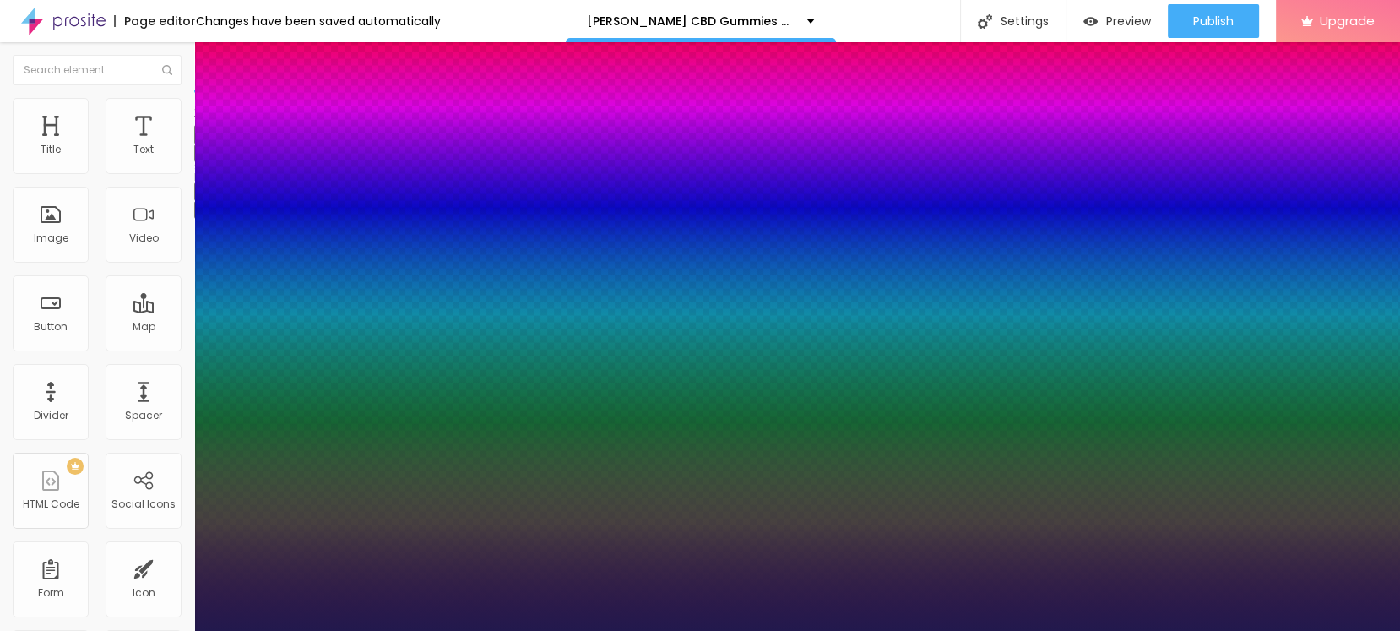
type input "1"
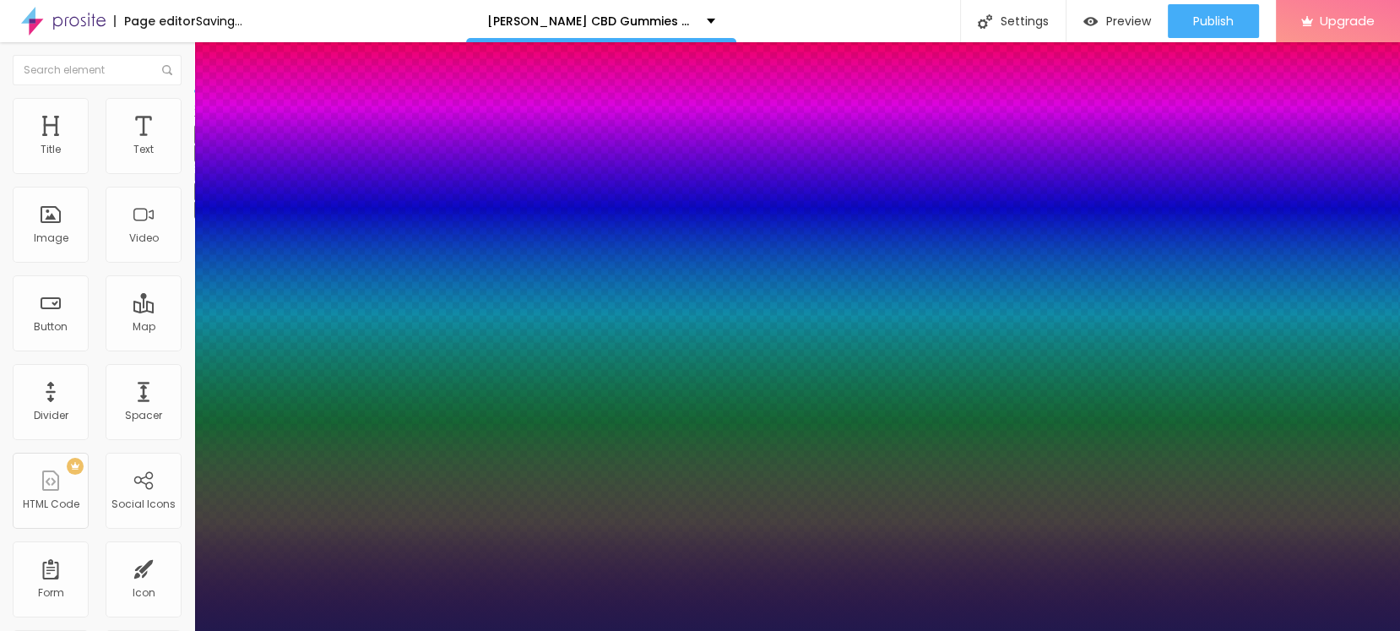
click at [792, 630] on div at bounding box center [700, 631] width 1400 height 0
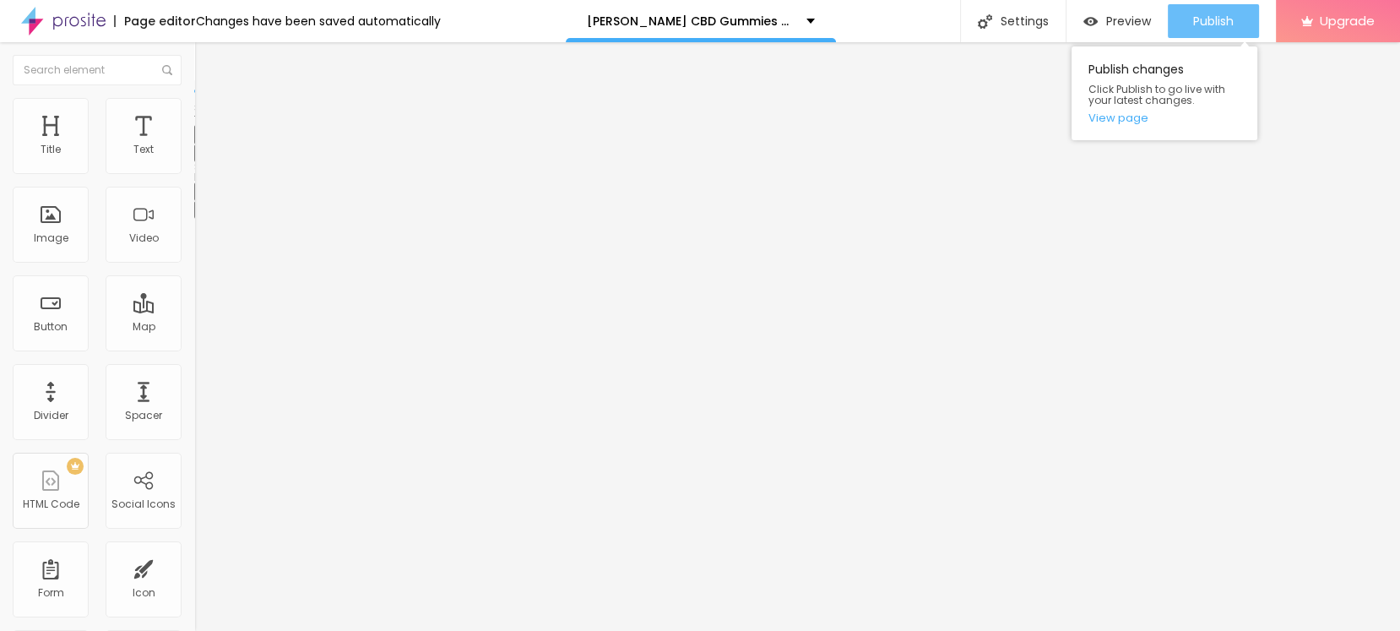
click at [1232, 22] on span "Publish" at bounding box center [1213, 21] width 41 height 14
click at [1133, 120] on link "View page" at bounding box center [1164, 117] width 152 height 11
